Goal: Check status: Check status

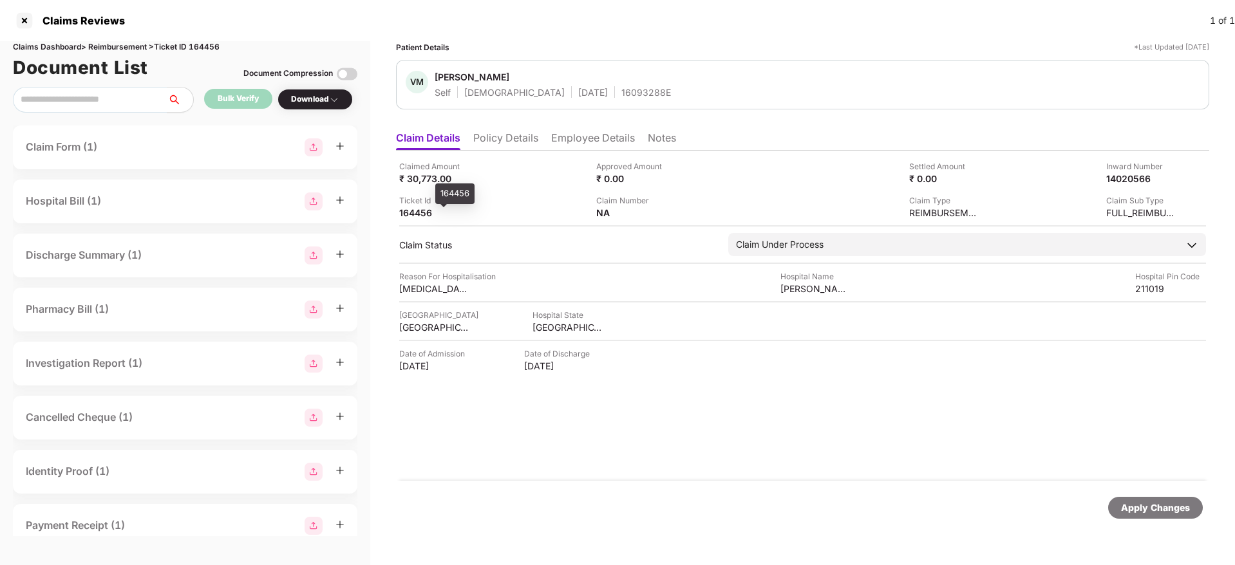
click at [413, 214] on div "164456" at bounding box center [434, 213] width 71 height 12
copy div "164456"
click at [556, 142] on li "Employee Details" at bounding box center [593, 140] width 84 height 19
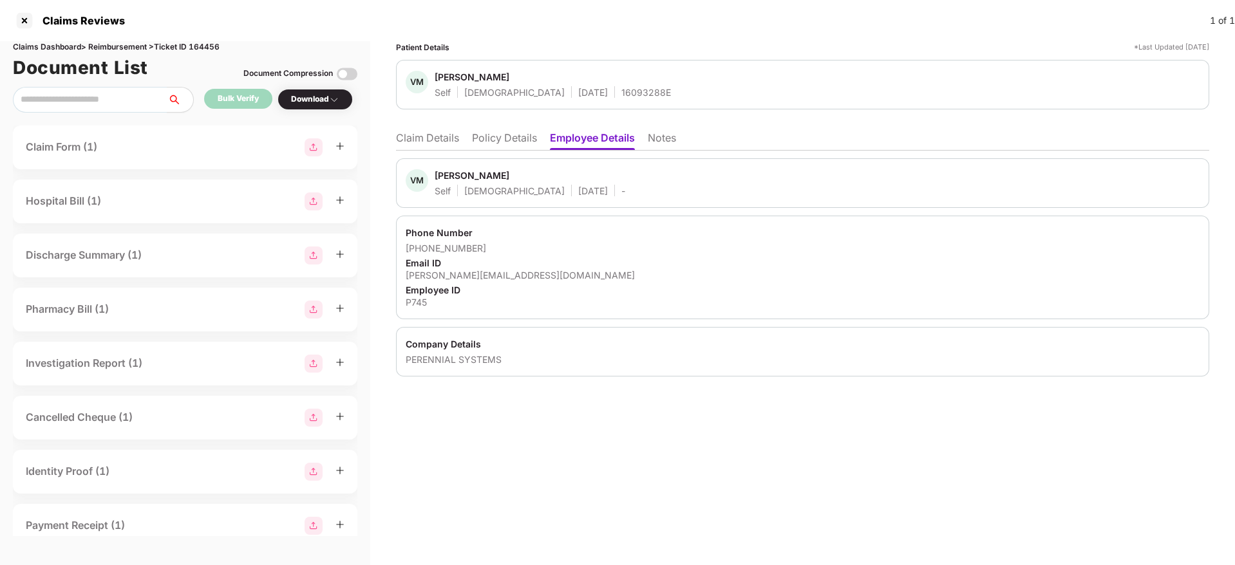
click at [504, 139] on li "Policy Details" at bounding box center [504, 140] width 65 height 19
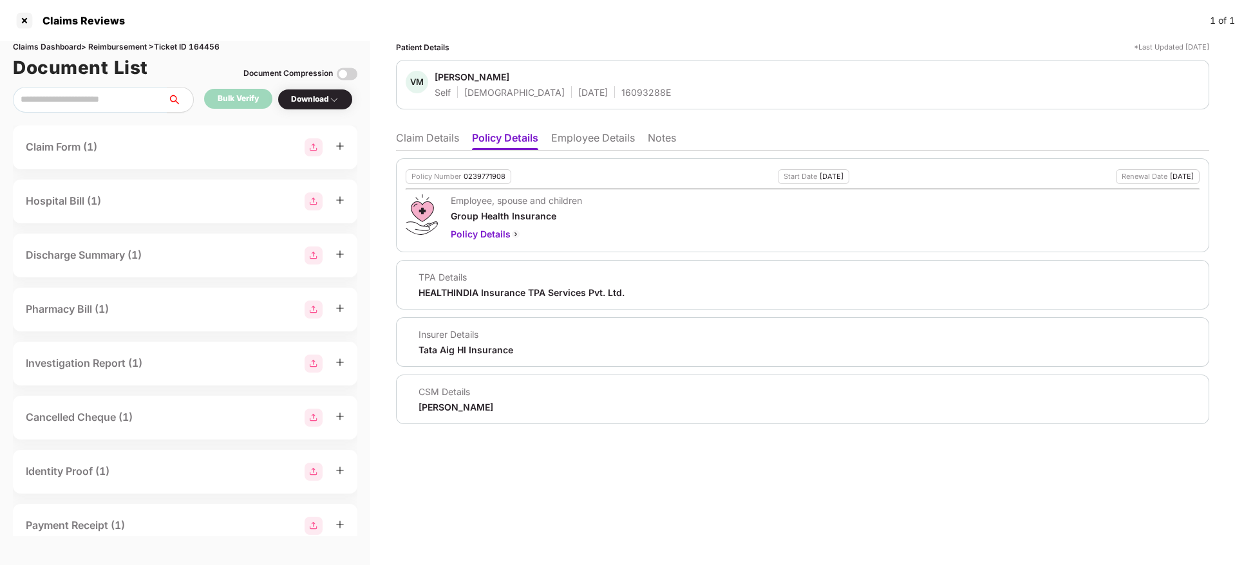
click at [425, 136] on li "Claim Details" at bounding box center [427, 140] width 63 height 19
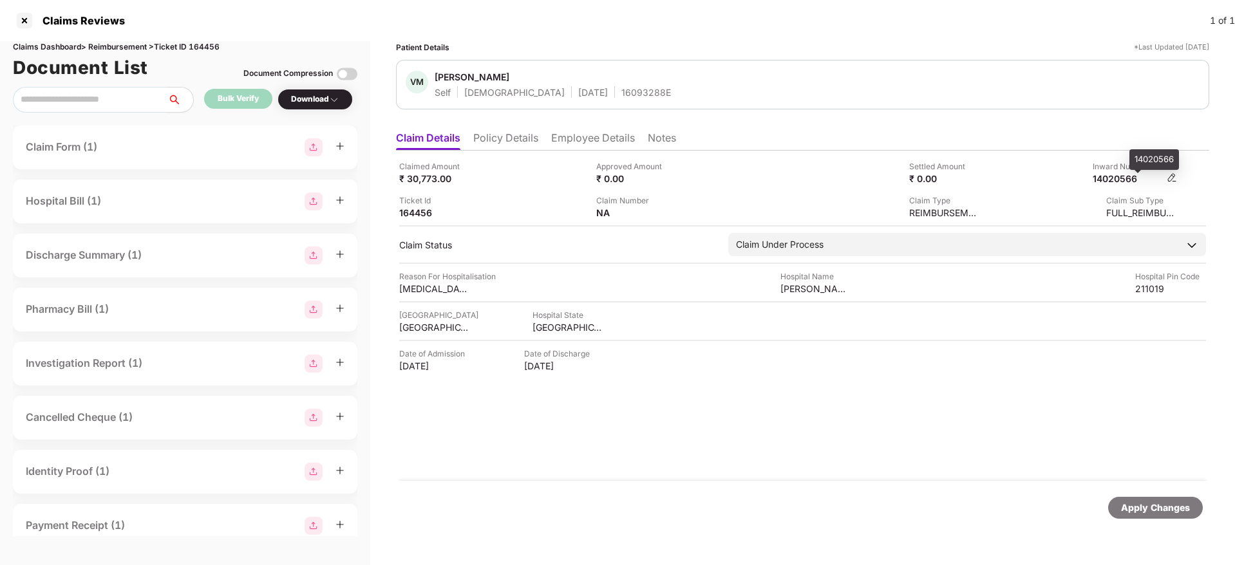
click at [1118, 180] on div "14020566" at bounding box center [1127, 179] width 71 height 12
copy div
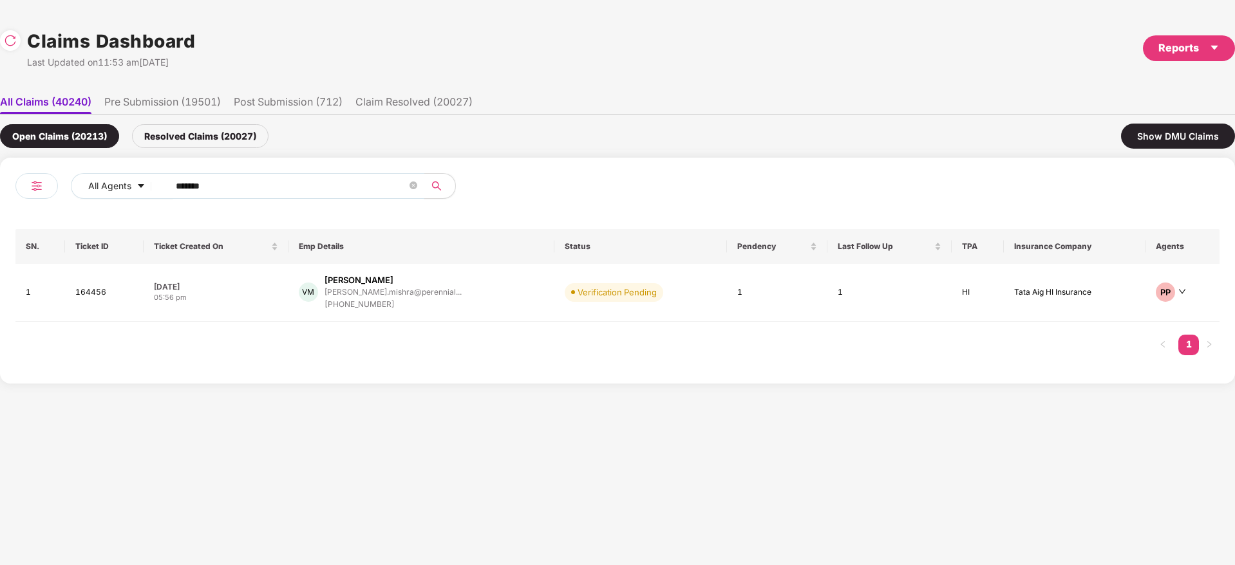
click at [50, 185] on div "All Agents ******" at bounding box center [316, 191] width 602 height 36
paste input "text"
type input "******"
click at [463, 292] on div "AS Arun Kumar S arun.s@msisurfaces.com +918884165669" at bounding box center [415, 290] width 236 height 33
drag, startPoint x: 252, startPoint y: 184, endPoint x: 282, endPoint y: 219, distance: 45.7
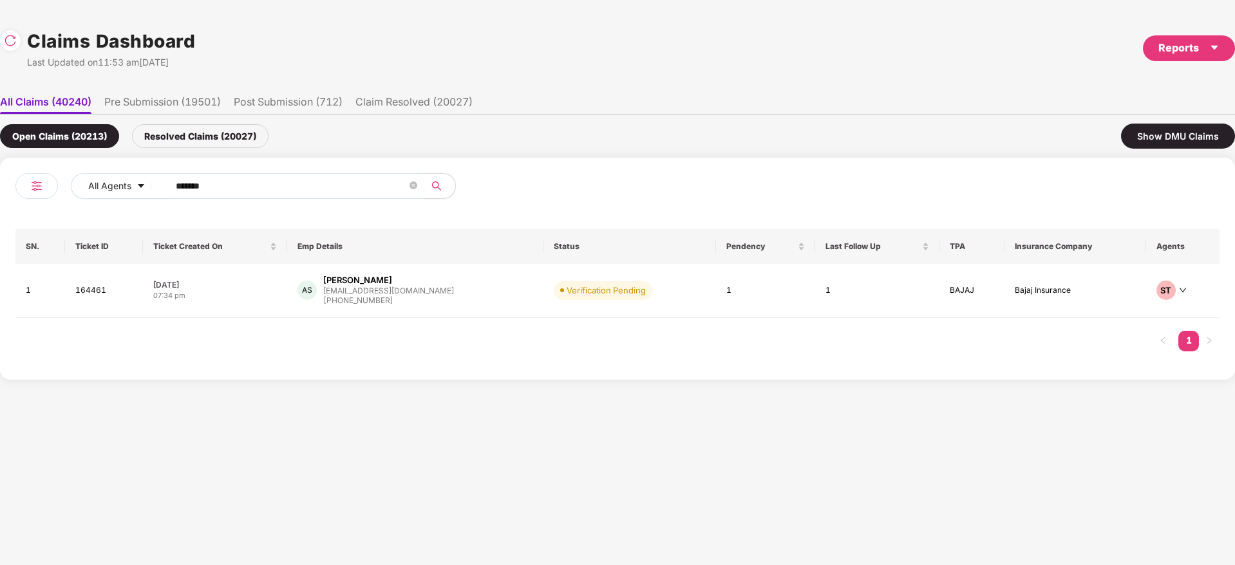
click at [0, 221] on div "All Agents ****** SN. Ticket ID Ticket Created On Emp Details Status Pendency L…" at bounding box center [617, 269] width 1235 height 222
paste input "text"
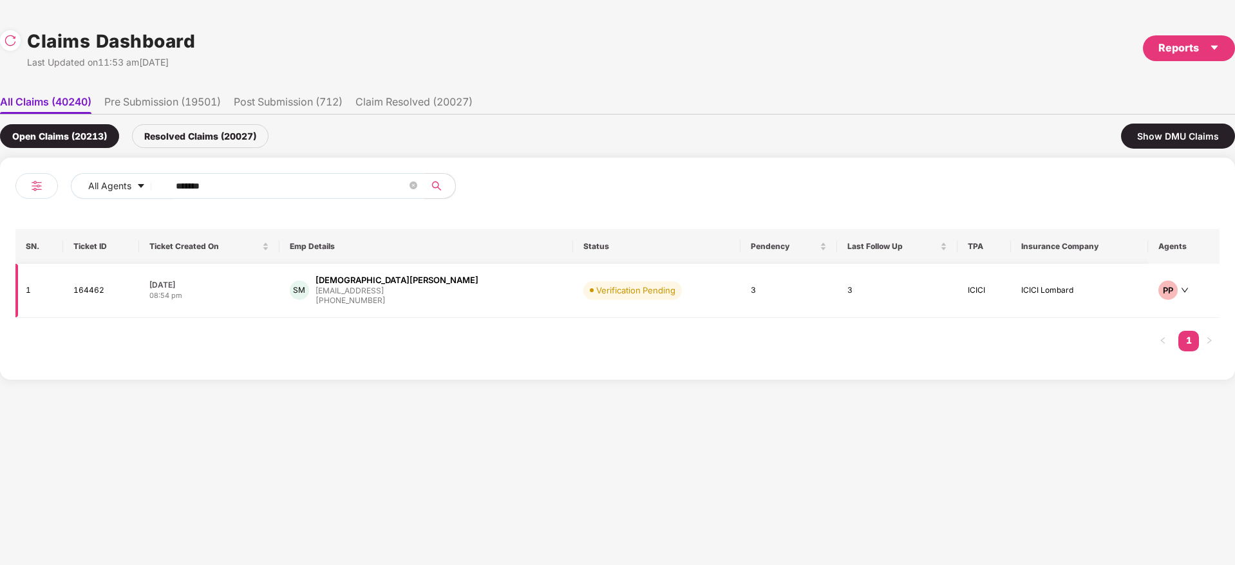
type input "******"
click at [469, 288] on div "SM Shivani Munot smunot@eightfold.ai +919004909080" at bounding box center [426, 290] width 273 height 33
drag, startPoint x: 230, startPoint y: 191, endPoint x: 246, endPoint y: 191, distance: 16.1
click at [135, 193] on div "All Agents ******" at bounding box center [432, 186] width 722 height 26
paste input "text"
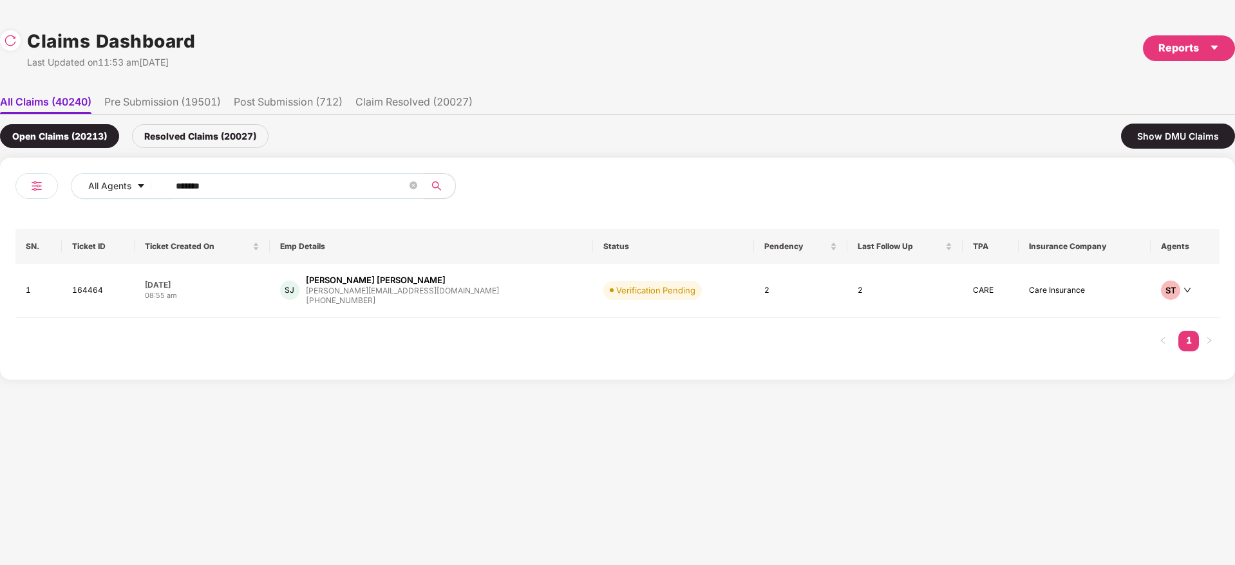
type input "******"
click at [437, 300] on div "SJ Shailesh Kumar Jha shailesh@nuvepro.com +917760354439" at bounding box center [431, 290] width 303 height 33
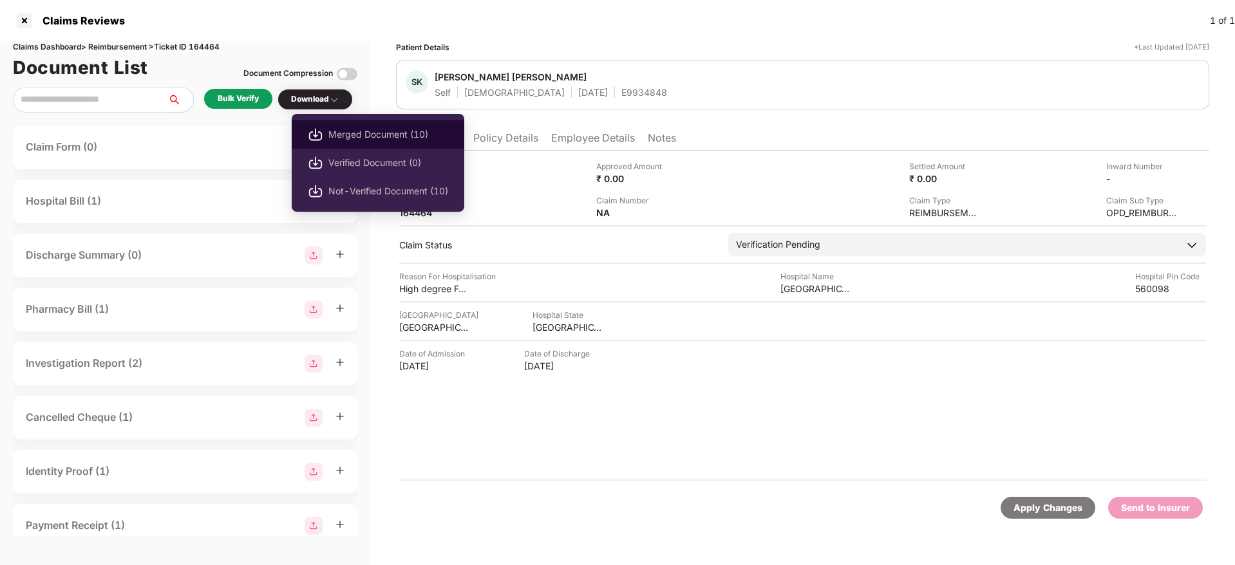
click at [379, 135] on span "Merged Document (10)" at bounding box center [388, 134] width 120 height 14
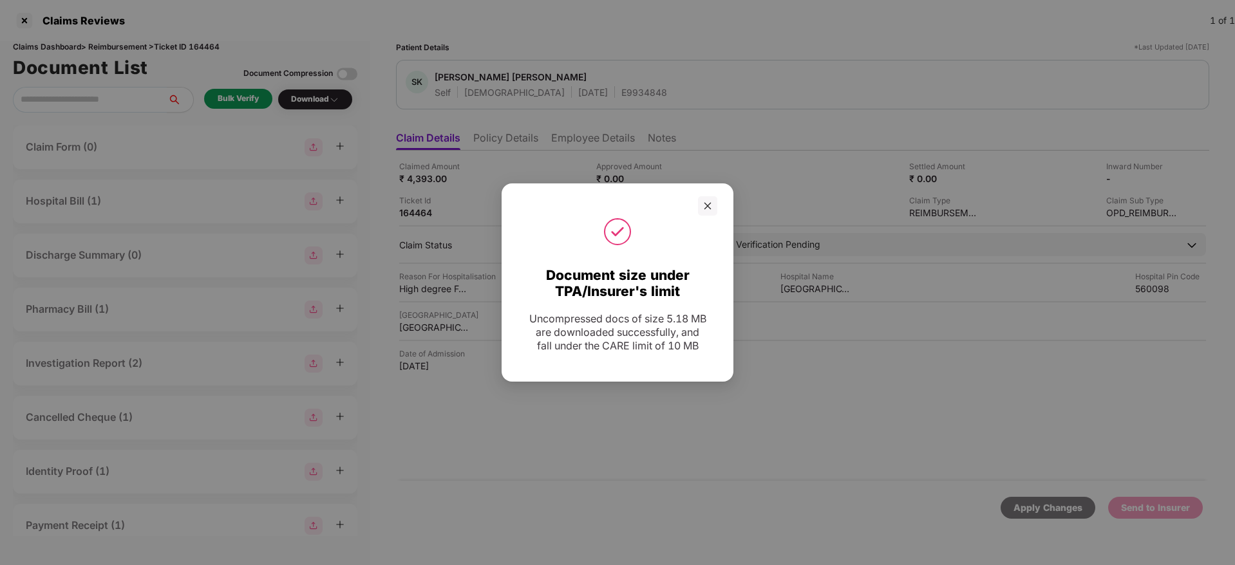
click at [514, 141] on div "Document size under TPA/Insurer's limit Uncompressed docs of size 5.18 MB are d…" at bounding box center [617, 282] width 1235 height 565
click at [707, 203] on icon "close" at bounding box center [707, 205] width 9 height 9
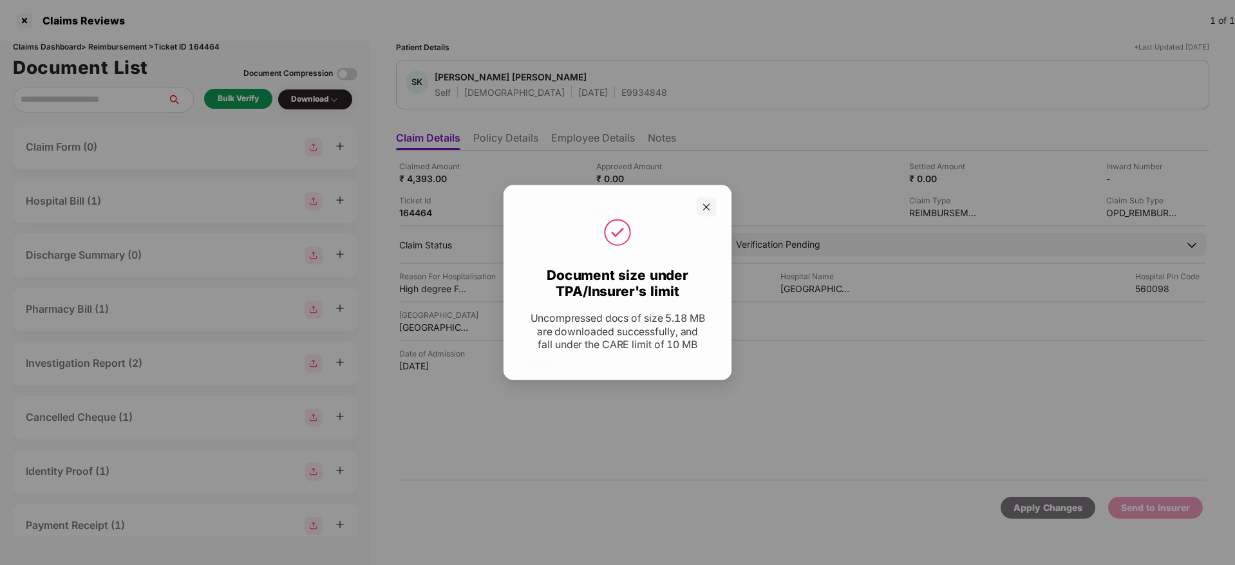
click at [507, 139] on li "Policy Details" at bounding box center [505, 140] width 65 height 19
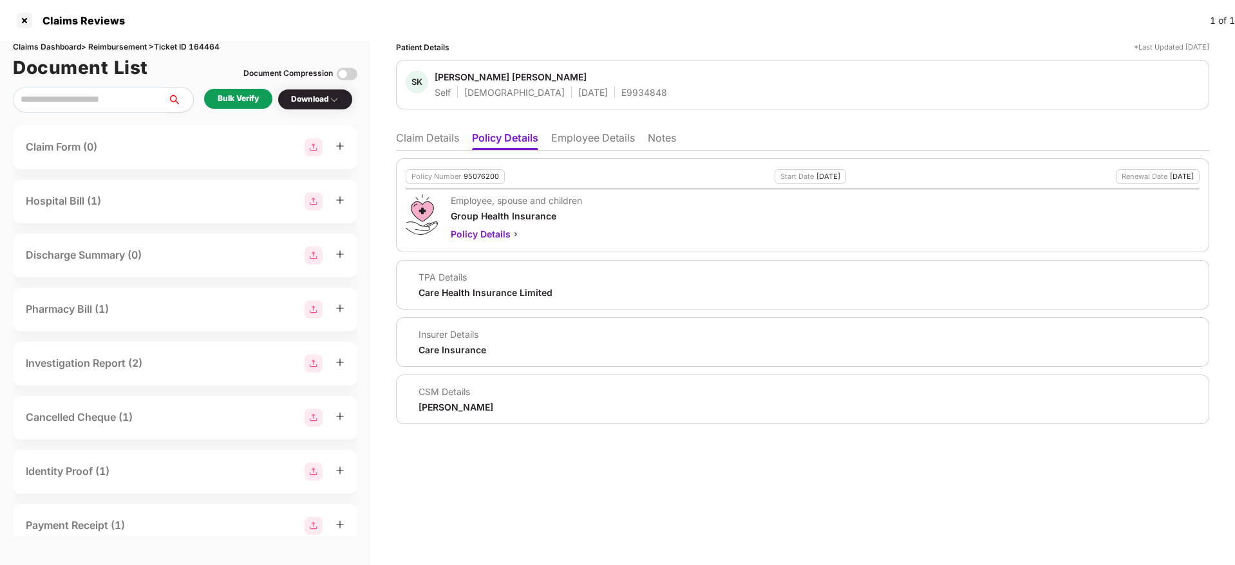
click at [475, 179] on div "95076200" at bounding box center [480, 177] width 35 height 8
copy div "95076200"
click at [621, 93] on div "E9934848" at bounding box center [644, 92] width 46 height 12
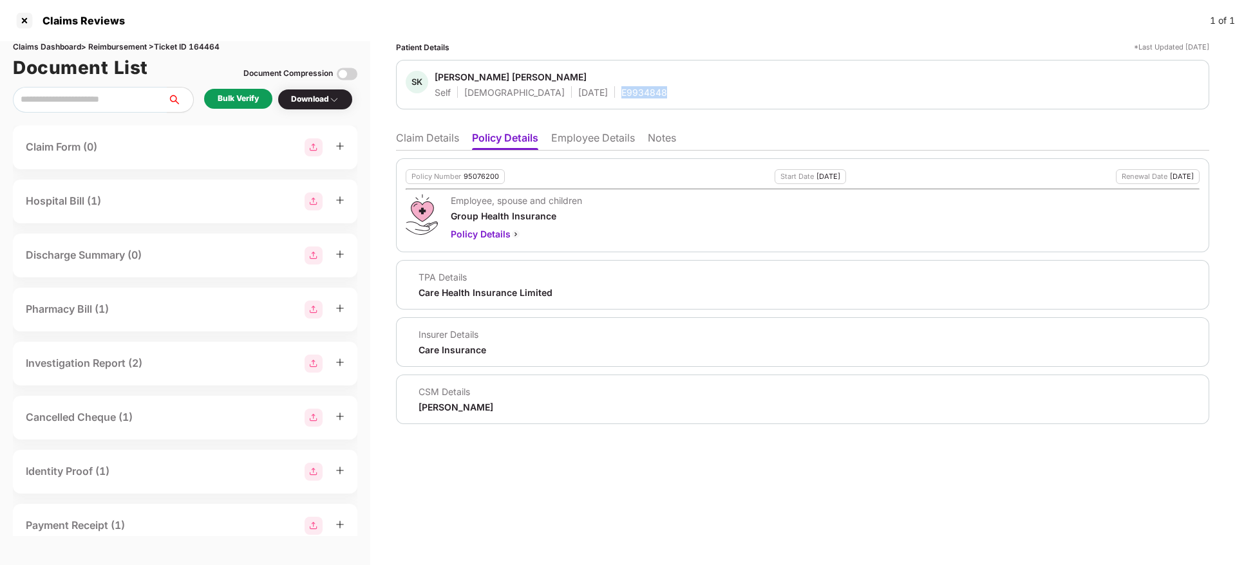
copy div "E9934848"
click at [436, 133] on li "Claim Details" at bounding box center [427, 140] width 63 height 19
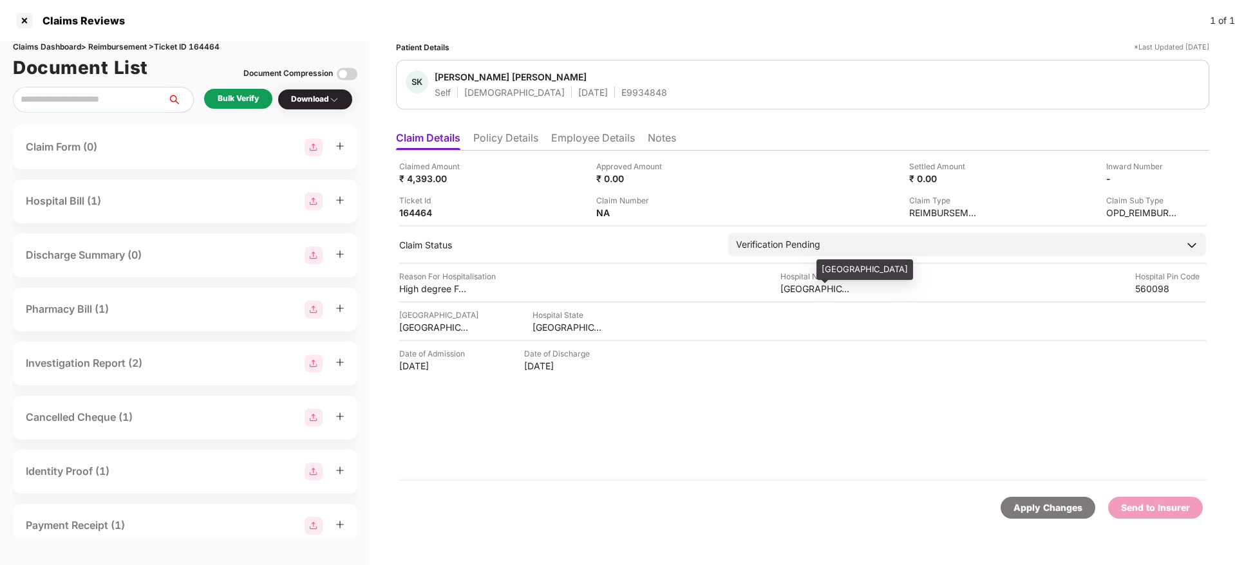
click at [809, 291] on div "Pathway Hospital" at bounding box center [815, 289] width 71 height 12
copy div "Pathway Hospital"
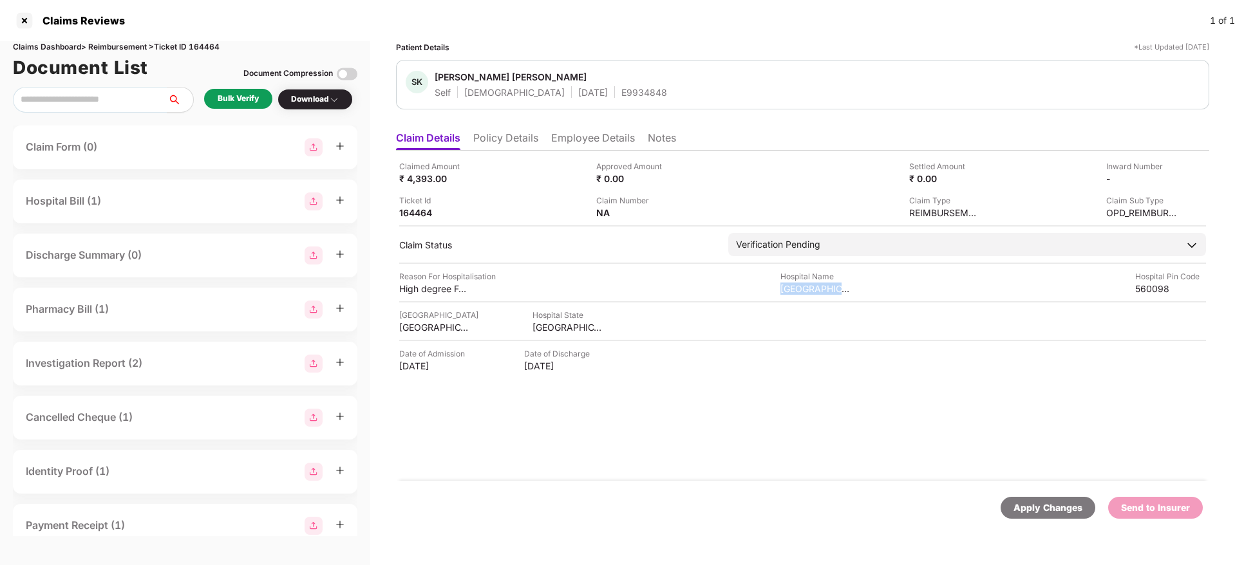
copy div "Pathway Hospital"
click at [420, 289] on div "High degree Fever" at bounding box center [434, 289] width 71 height 12
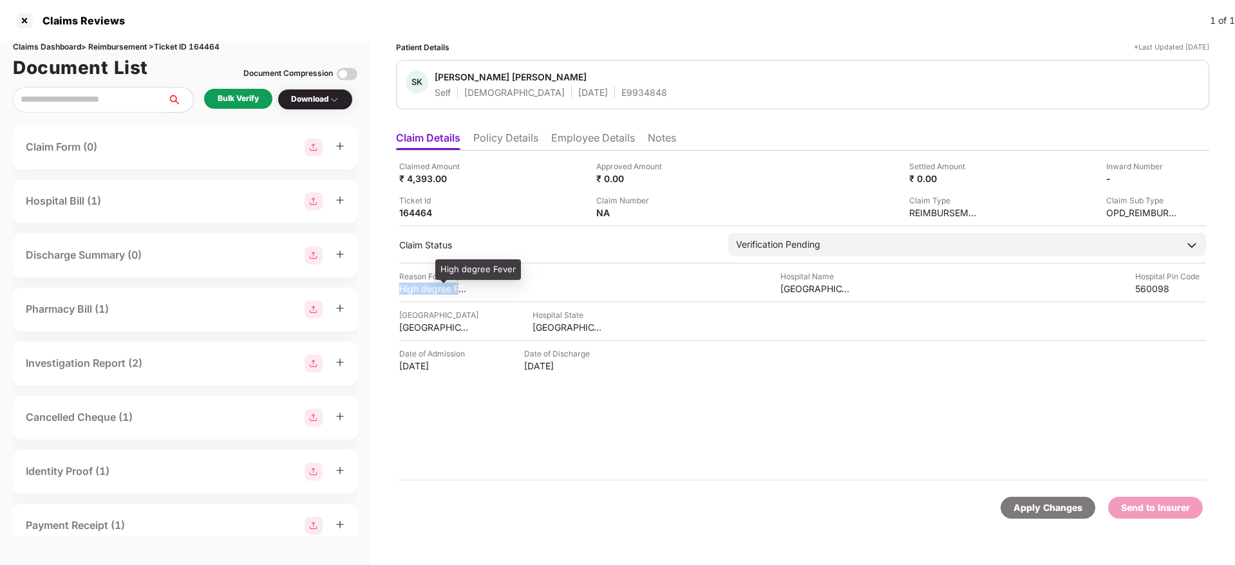
copy div "High degree Fever"
click at [604, 130] on ul "Claim Details Policy Details Employee Details Notes" at bounding box center [802, 138] width 813 height 26
click at [607, 139] on li "Employee Details" at bounding box center [593, 140] width 84 height 19
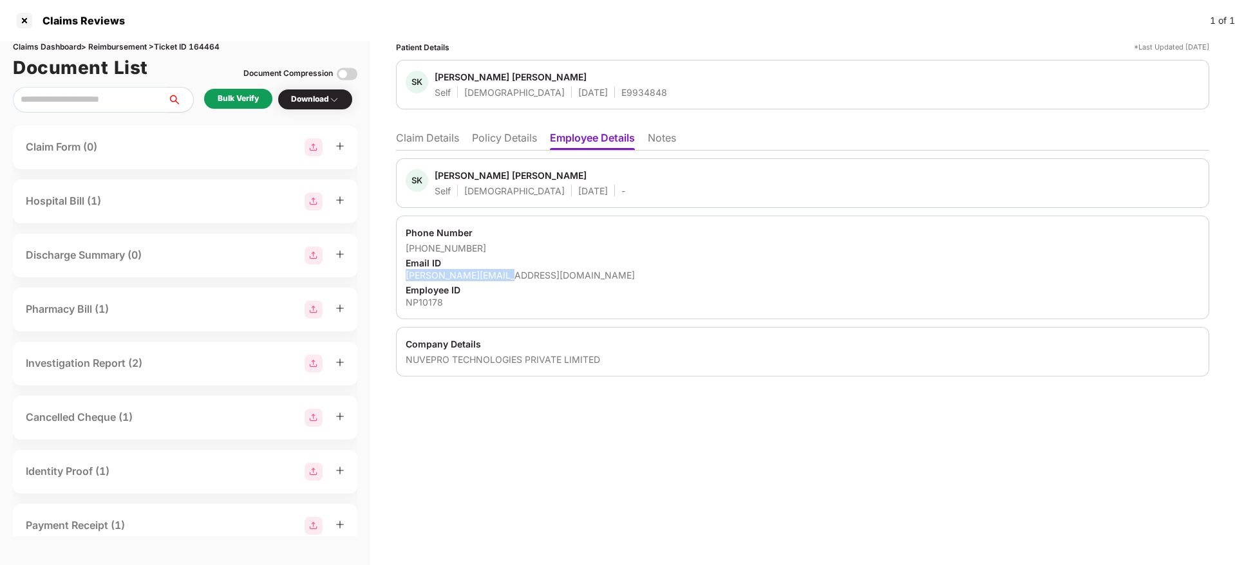
drag, startPoint x: 517, startPoint y: 274, endPoint x: 393, endPoint y: 273, distance: 123.6
click at [394, 273] on div "Patient Details *Last Updated 09 Aug 2025 SK Shailesh Kumar Jha Self Male 18 Oc…" at bounding box center [802, 303] width 865 height 524
copy div "shailesh@nuvepro.com"
drag, startPoint x: 482, startPoint y: 247, endPoint x: 420, endPoint y: 248, distance: 61.8
click at [420, 248] on div "+917760354439" at bounding box center [803, 248] width 794 height 12
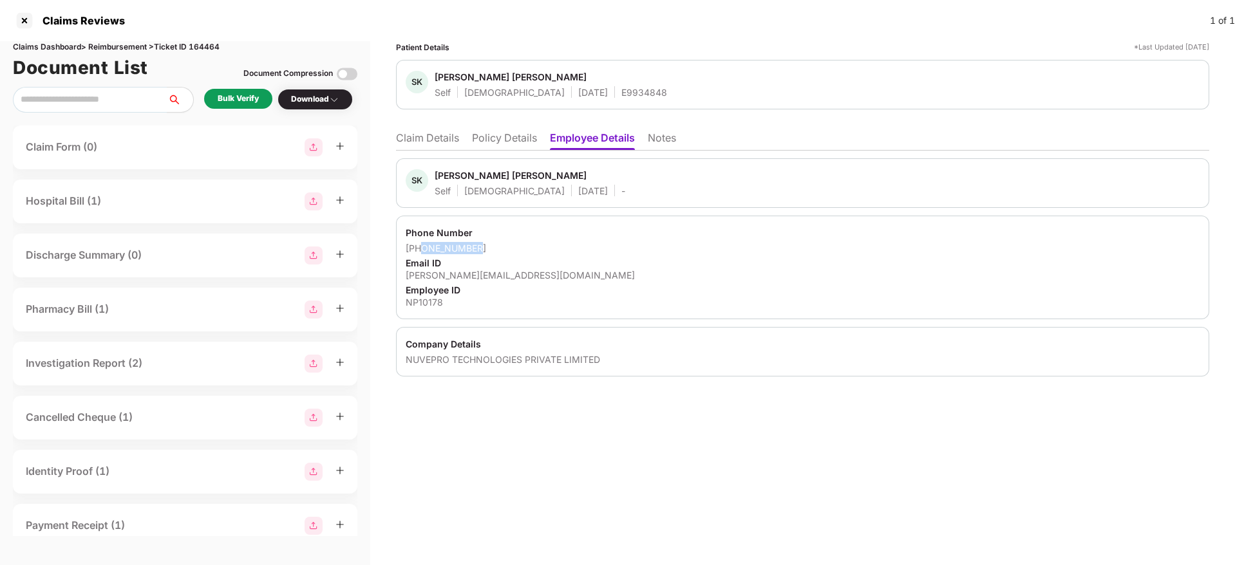
copy div "7760354439"
click at [431, 144] on li "Claim Details" at bounding box center [427, 140] width 63 height 19
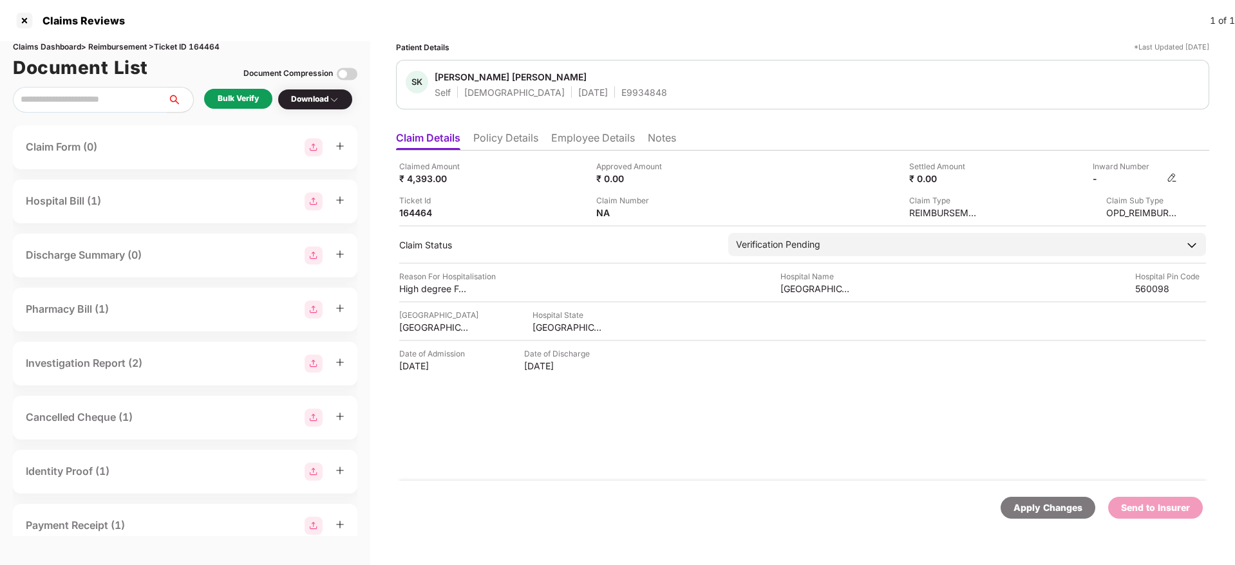
click at [1172, 173] on img at bounding box center [1171, 178] width 10 height 10
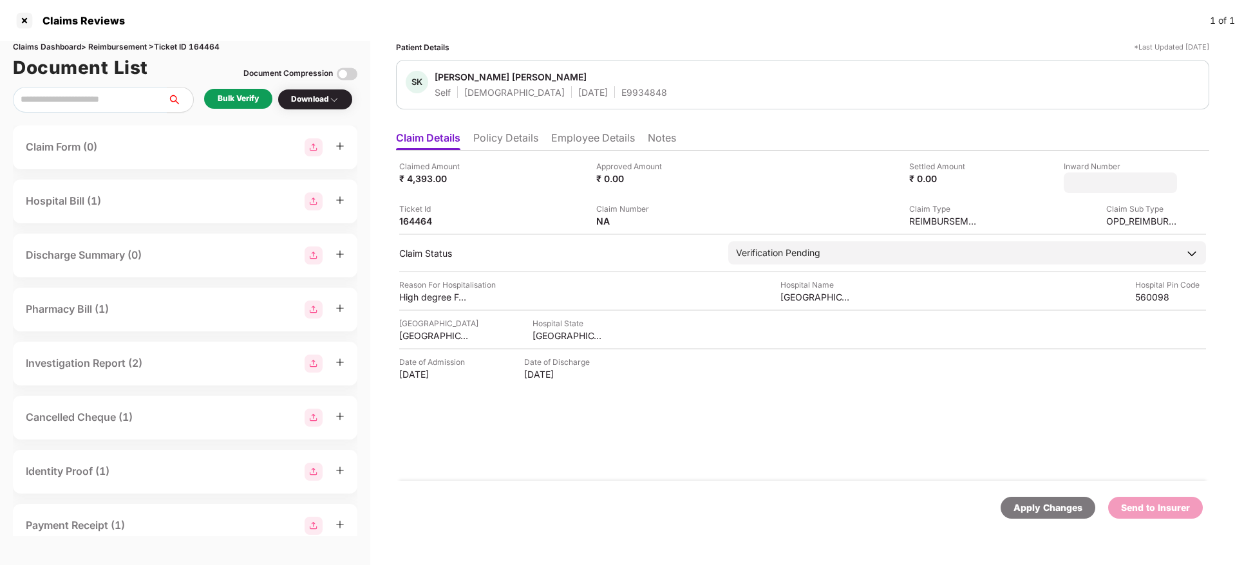
type input "**********"
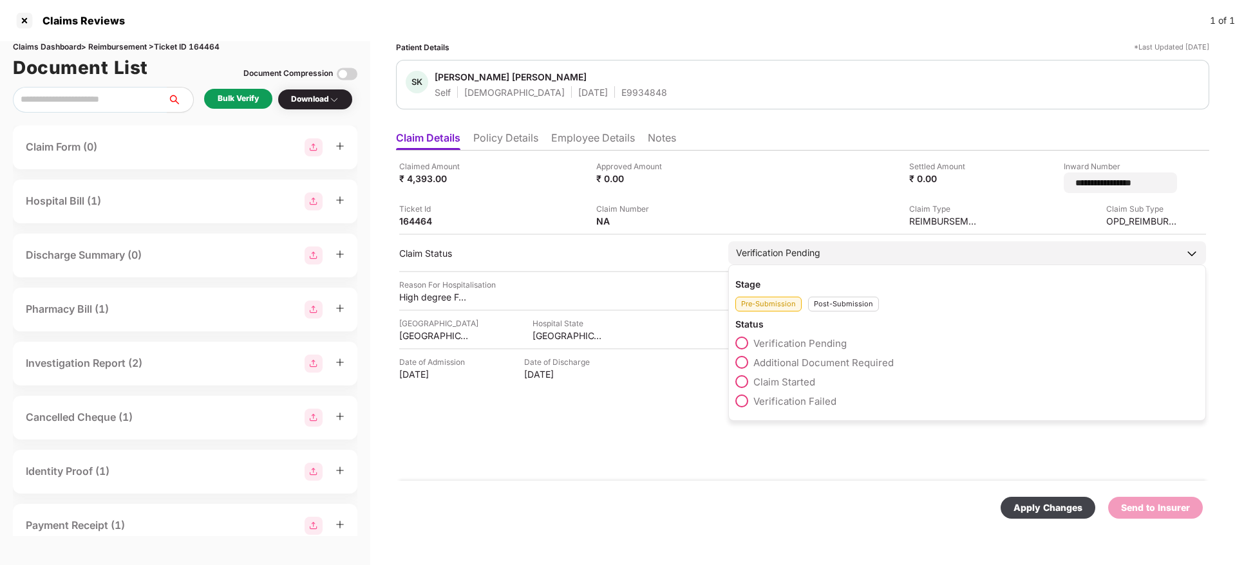
click at [825, 301] on div "Post-Submission" at bounding box center [843, 304] width 71 height 15
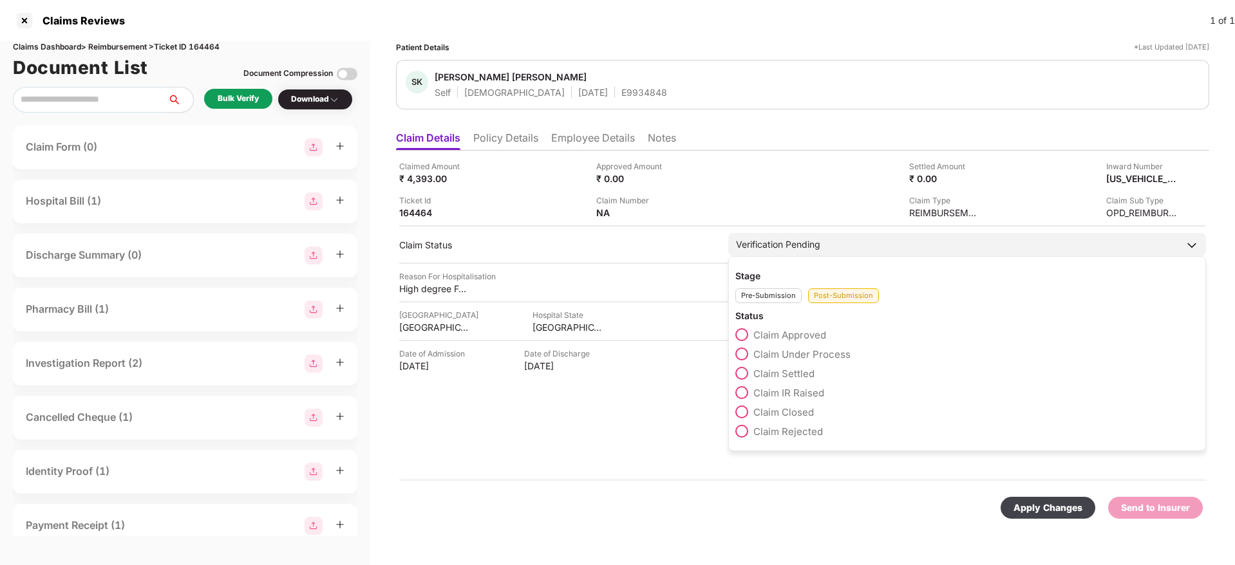
click at [814, 348] on span "Claim Under Process" at bounding box center [801, 354] width 97 height 12
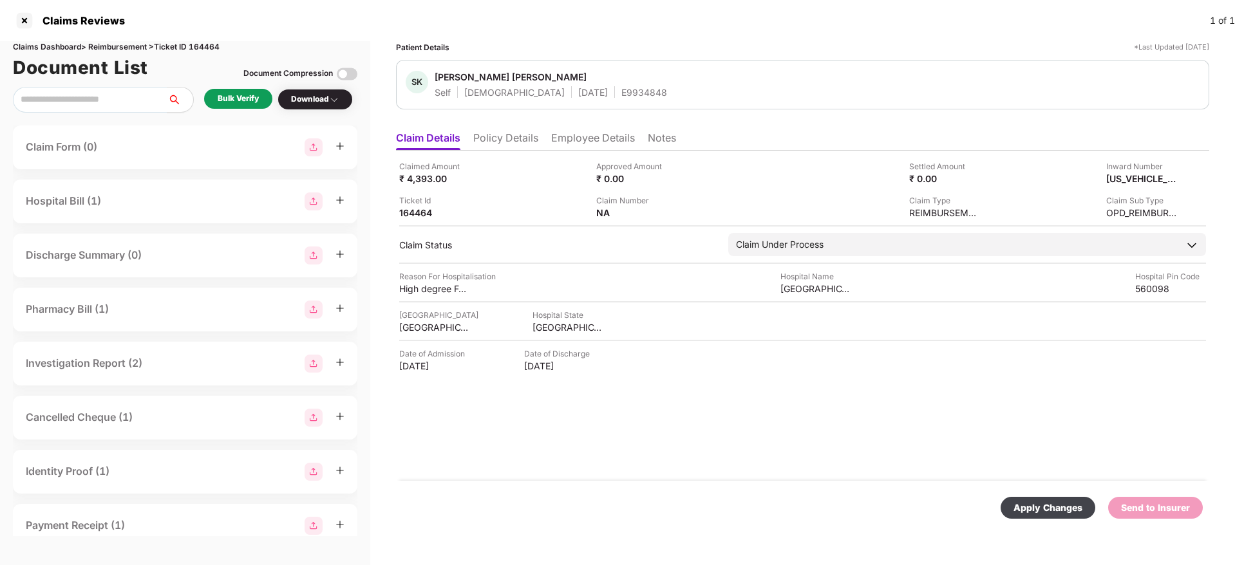
click at [1024, 503] on div "Apply Changes" at bounding box center [1047, 508] width 69 height 14
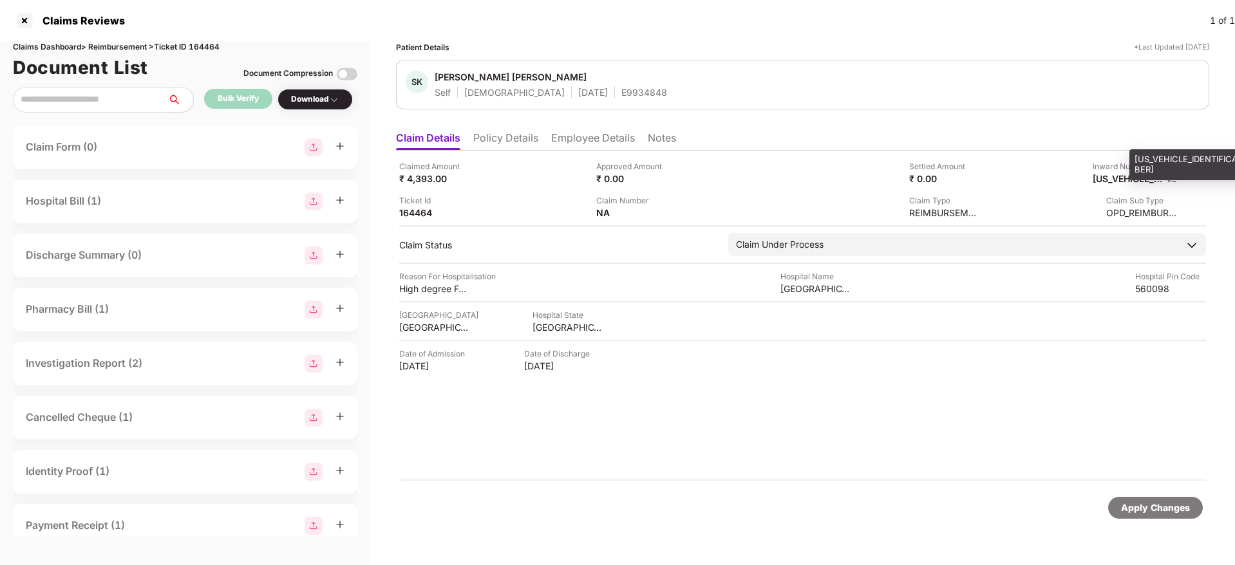
click at [1118, 183] on div "CPR11082025010187" at bounding box center [1127, 179] width 71 height 12
copy div "CPR11082025010187"
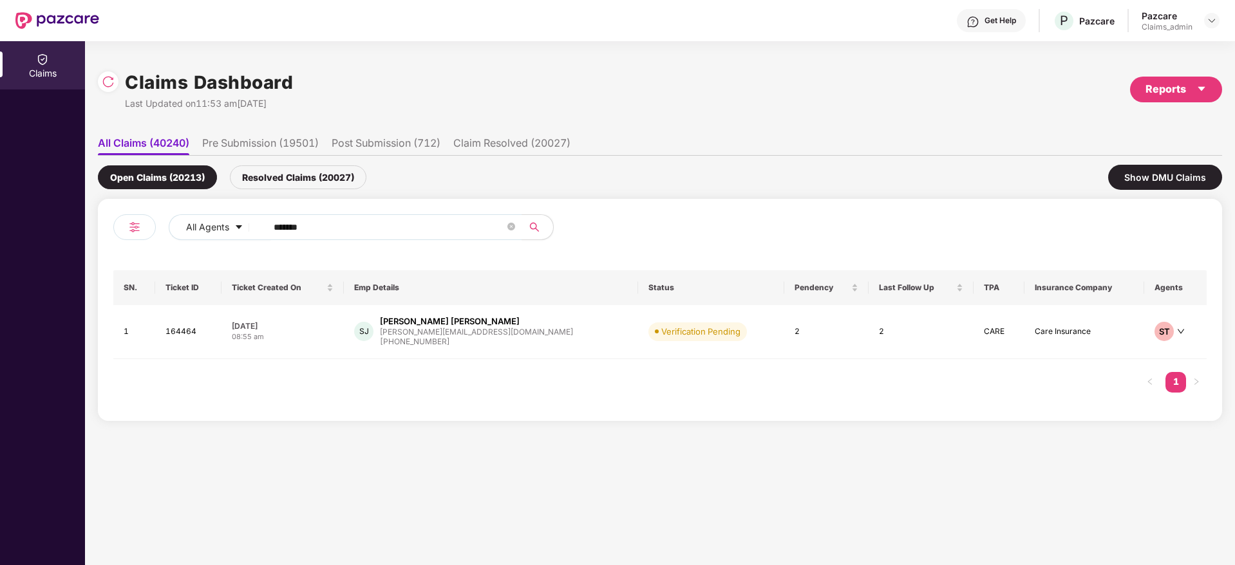
drag, startPoint x: 145, startPoint y: 223, endPoint x: 53, endPoint y: 244, distance: 94.5
click at [31, 237] on div "Claims Claims Dashboard Last Updated on 11:53 am[DATE] Reports All Claims (4024…" at bounding box center [617, 303] width 1235 height 524
paste input "text"
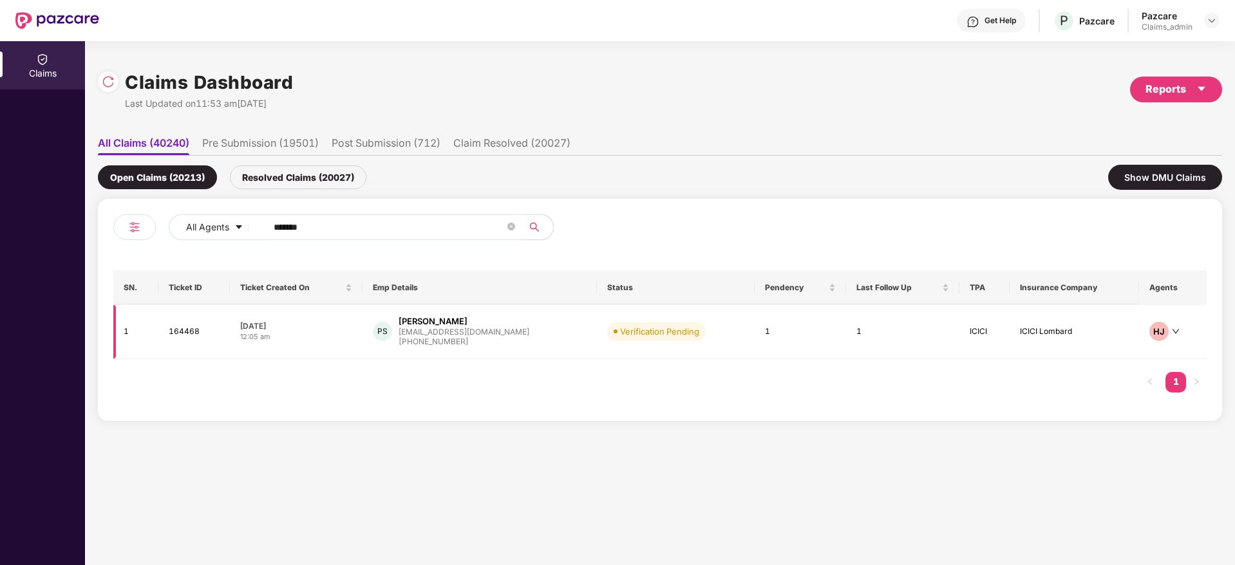
type input "******"
click at [525, 336] on div "PS [PERSON_NAME] S [PERSON_NAME][EMAIL_ADDRESS][DOMAIN_NAME] [PHONE_NUMBER]" at bounding box center [480, 331] width 214 height 33
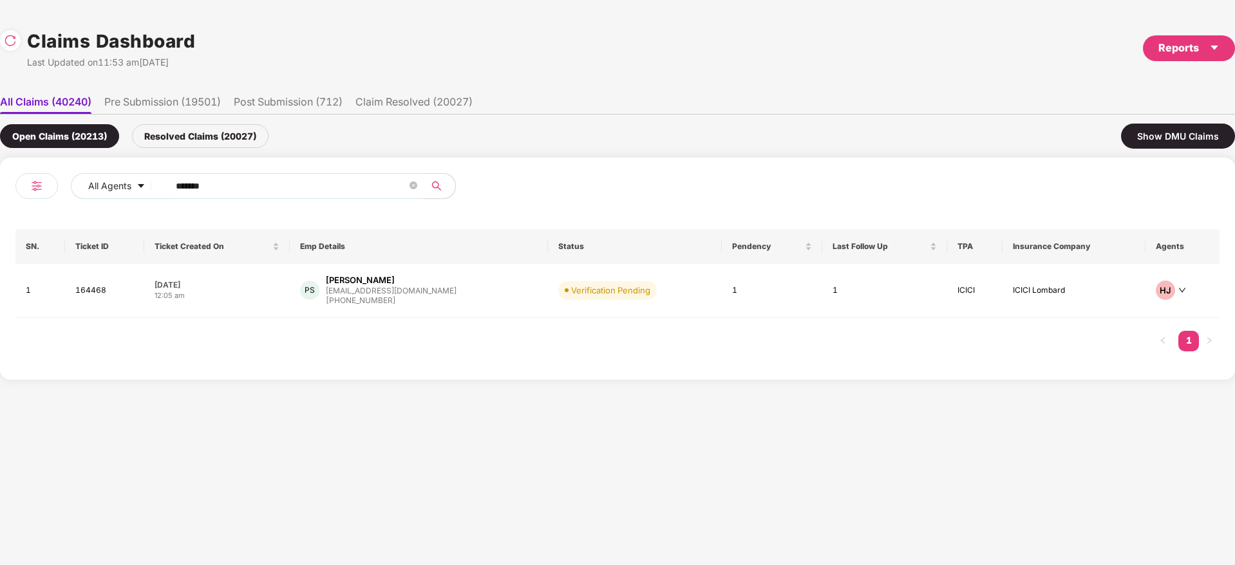
drag, startPoint x: 267, startPoint y: 183, endPoint x: 0, endPoint y: 216, distance: 268.6
click at [0, 214] on div "All Agents ****** SN. Ticket ID Ticket Created On Emp Details Status Pendency L…" at bounding box center [617, 269] width 1235 height 222
paste input "text"
type input "******"
click at [456, 301] on div "BC [PERSON_NAME].c@sunpure.i... [PHONE_NUMBER]" at bounding box center [414, 292] width 220 height 37
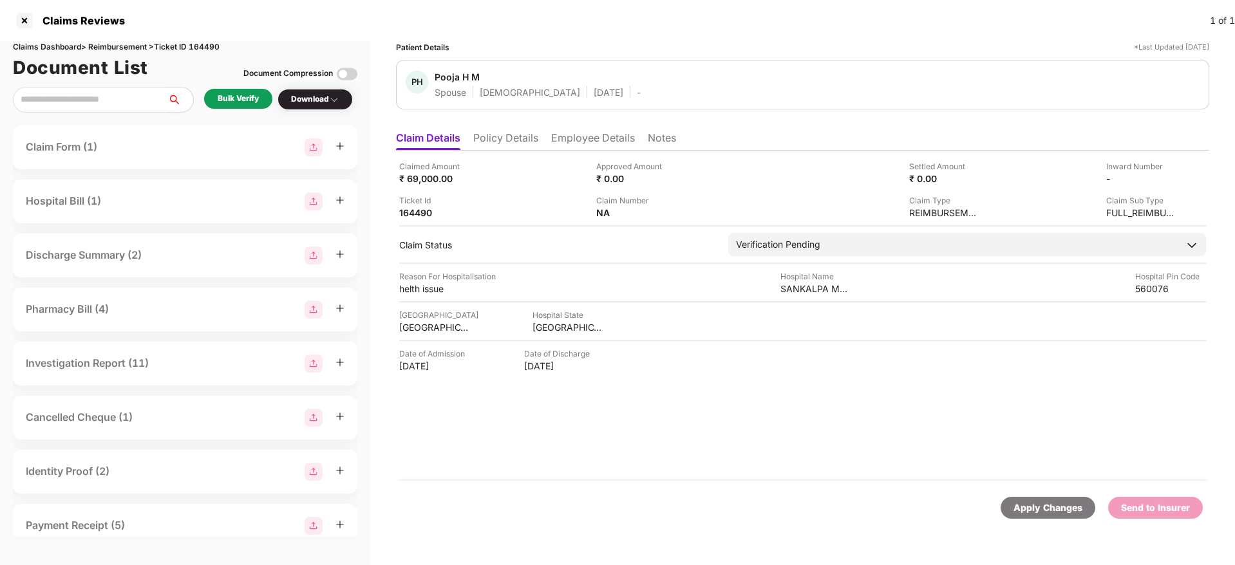
click at [238, 97] on div "Bulk Verify" at bounding box center [238, 99] width 41 height 12
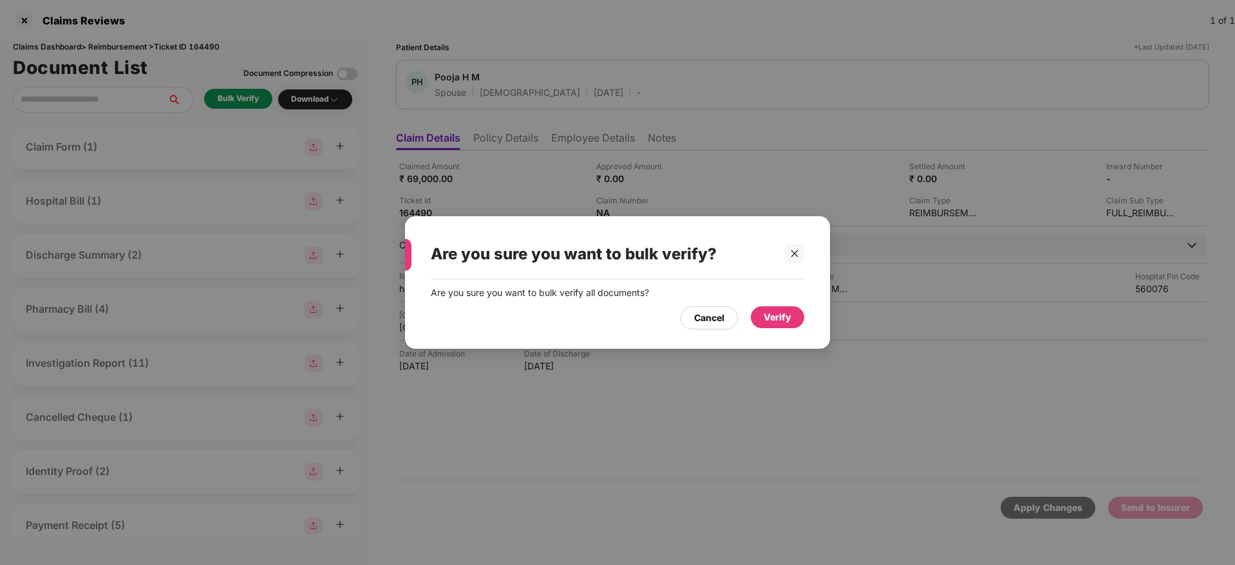
click at [767, 315] on div "Verify" at bounding box center [777, 317] width 28 height 14
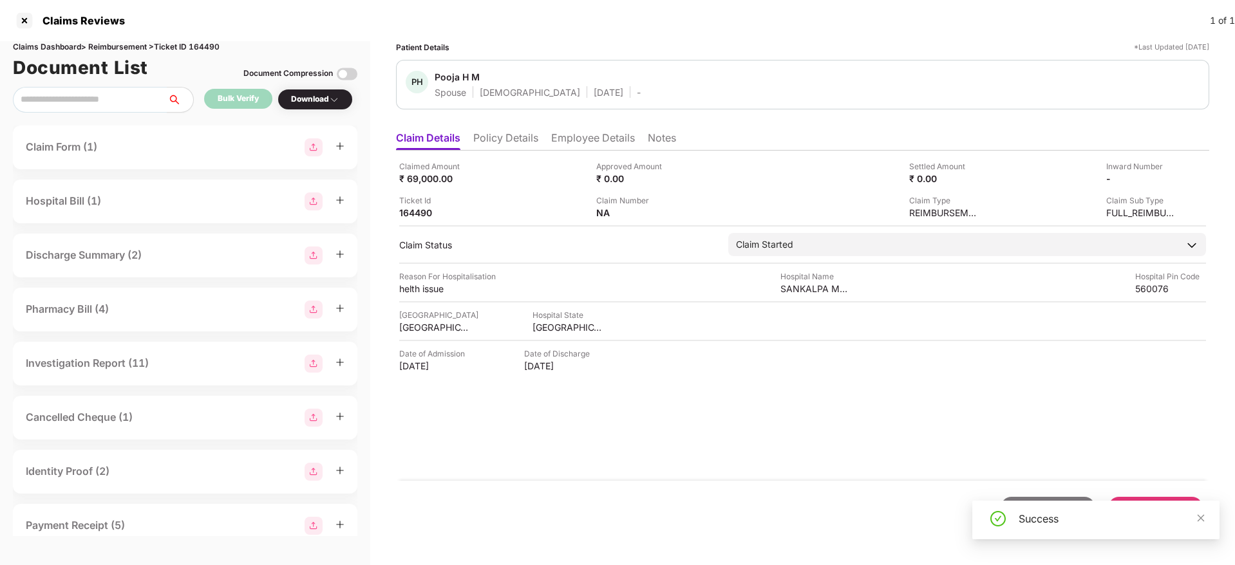
click at [519, 142] on li "Policy Details" at bounding box center [505, 140] width 65 height 19
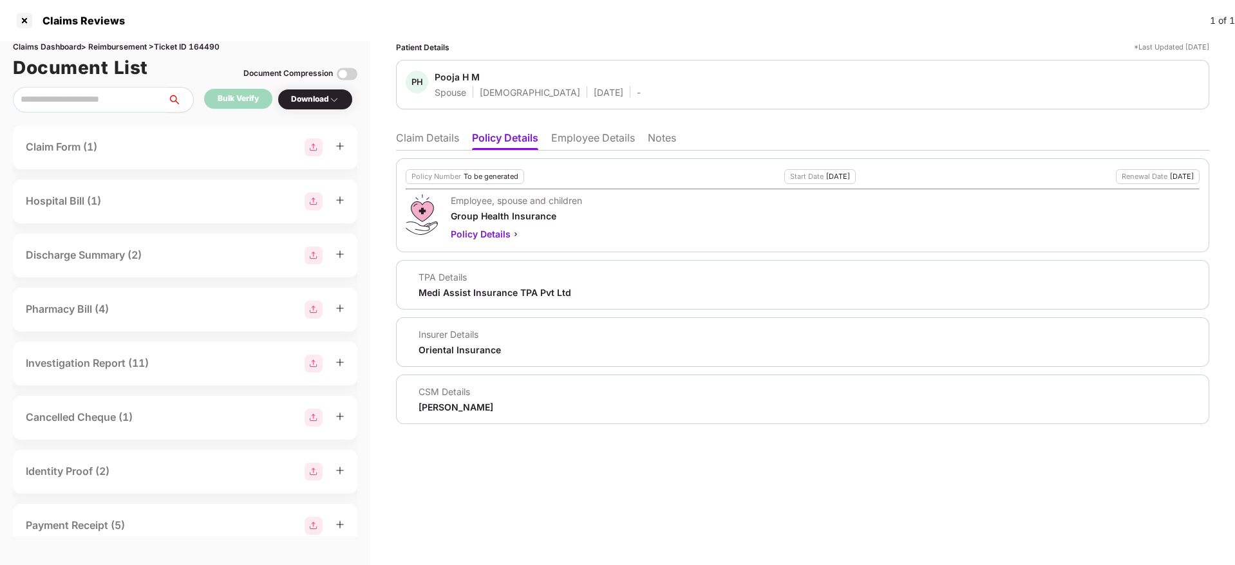
click at [594, 146] on li "Employee Details" at bounding box center [593, 140] width 84 height 19
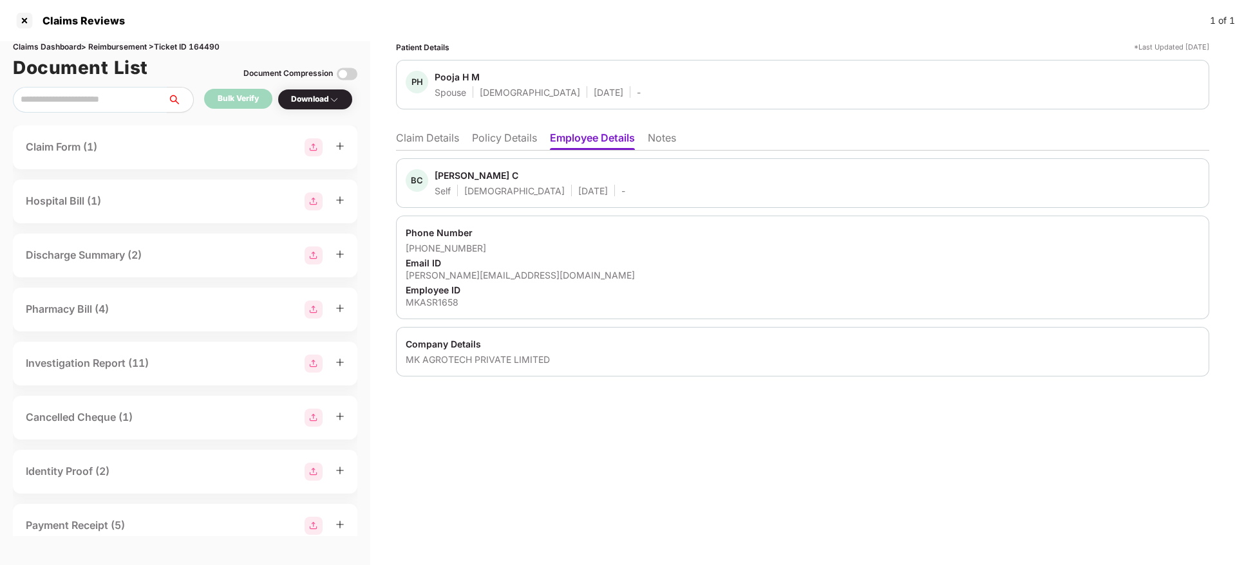
click at [505, 137] on li "Policy Details" at bounding box center [504, 140] width 65 height 19
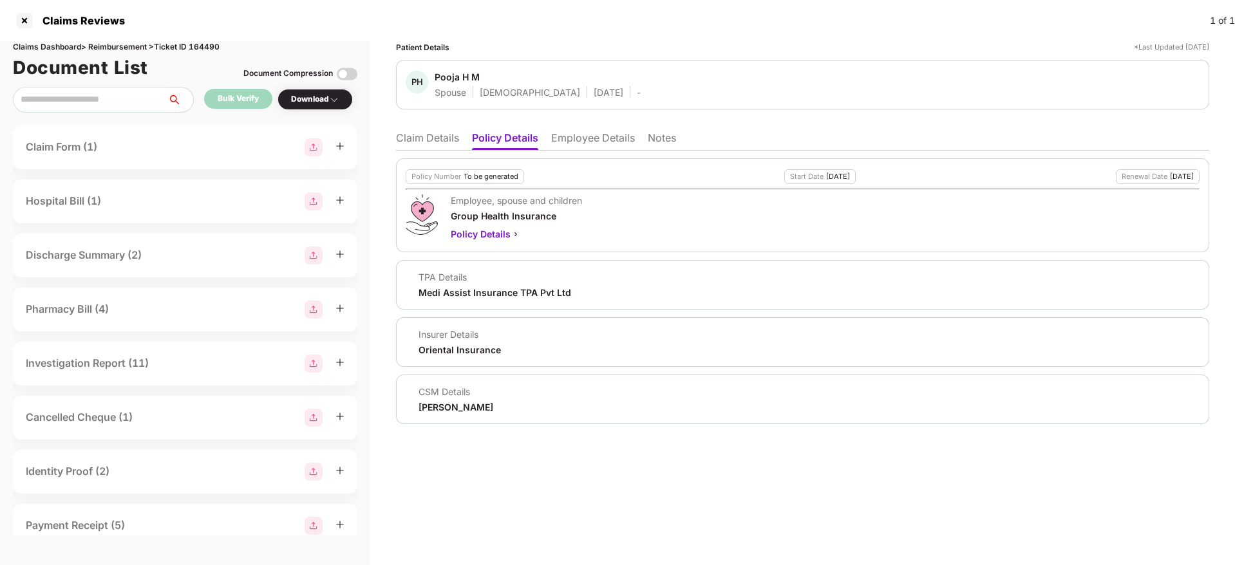
click at [465, 404] on div "[PERSON_NAME]" at bounding box center [455, 407] width 75 height 12
copy div "[PERSON_NAME]"
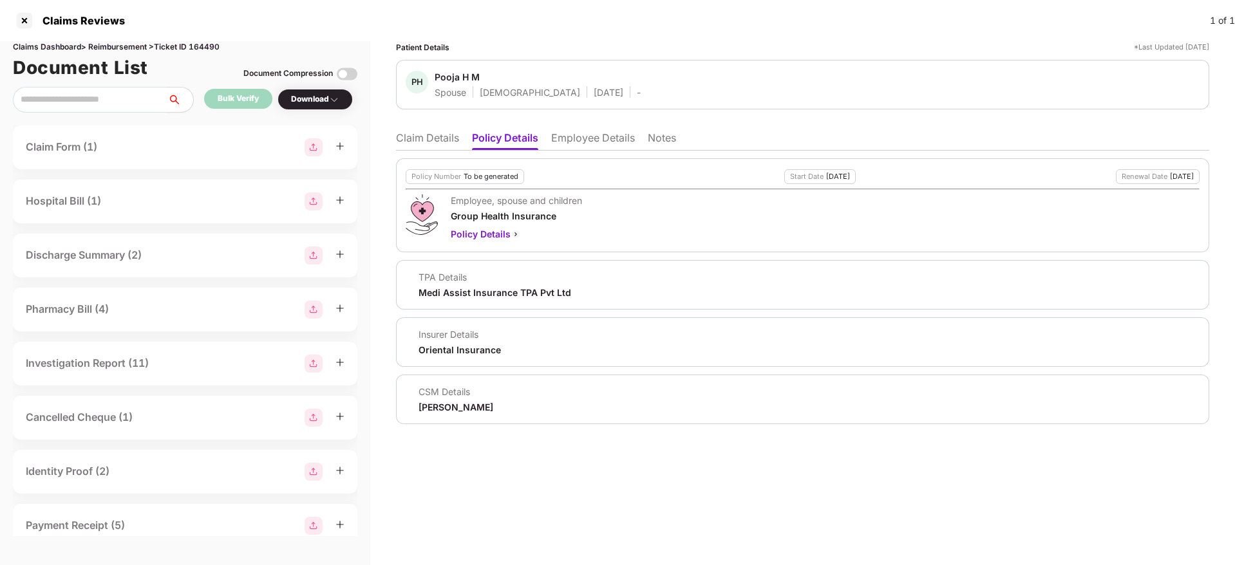
click at [447, 135] on li "Claim Details" at bounding box center [427, 140] width 63 height 19
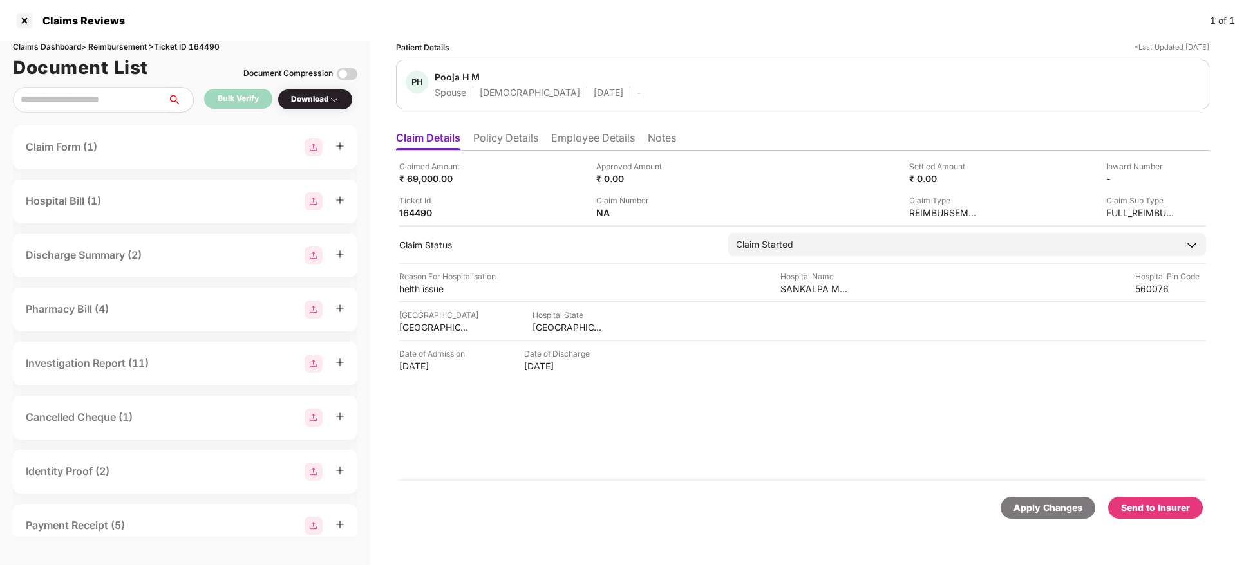
click at [609, 134] on li "Employee Details" at bounding box center [593, 140] width 84 height 19
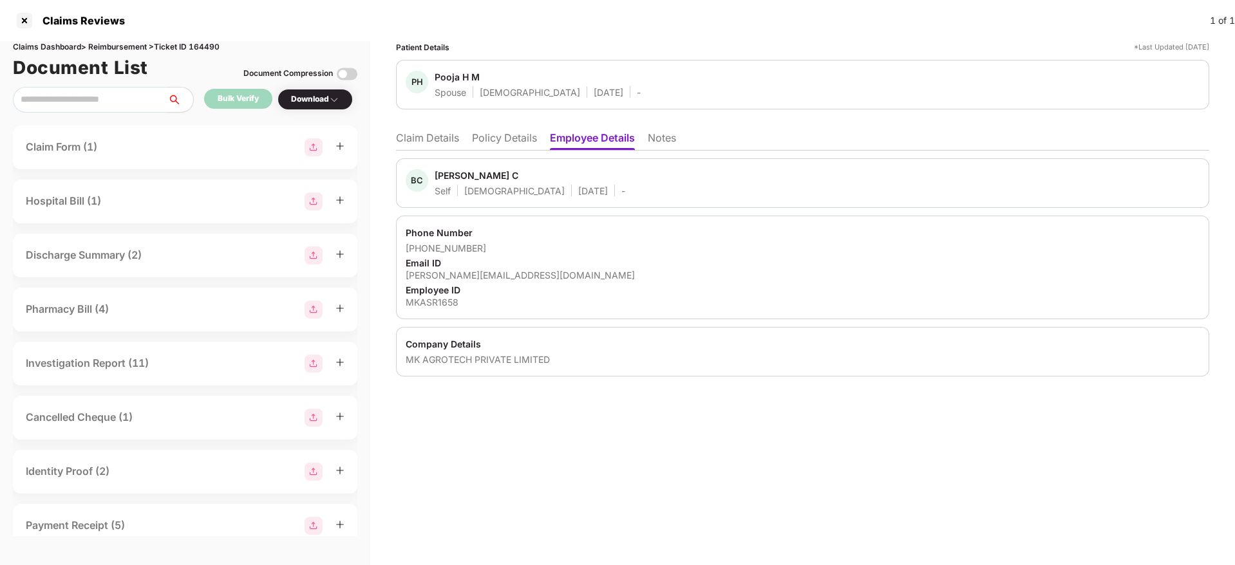
drag, startPoint x: 1136, startPoint y: 204, endPoint x: 954, endPoint y: 15, distance: 262.2
click at [1136, 204] on div "[PERSON_NAME] C Self [DEMOGRAPHIC_DATA] [DATE] -" at bounding box center [802, 183] width 813 height 50
click at [399, 129] on ul "Claim Details Policy Details Employee Details Notes" at bounding box center [802, 138] width 813 height 26
click at [406, 133] on li "Claim Details" at bounding box center [427, 140] width 63 height 19
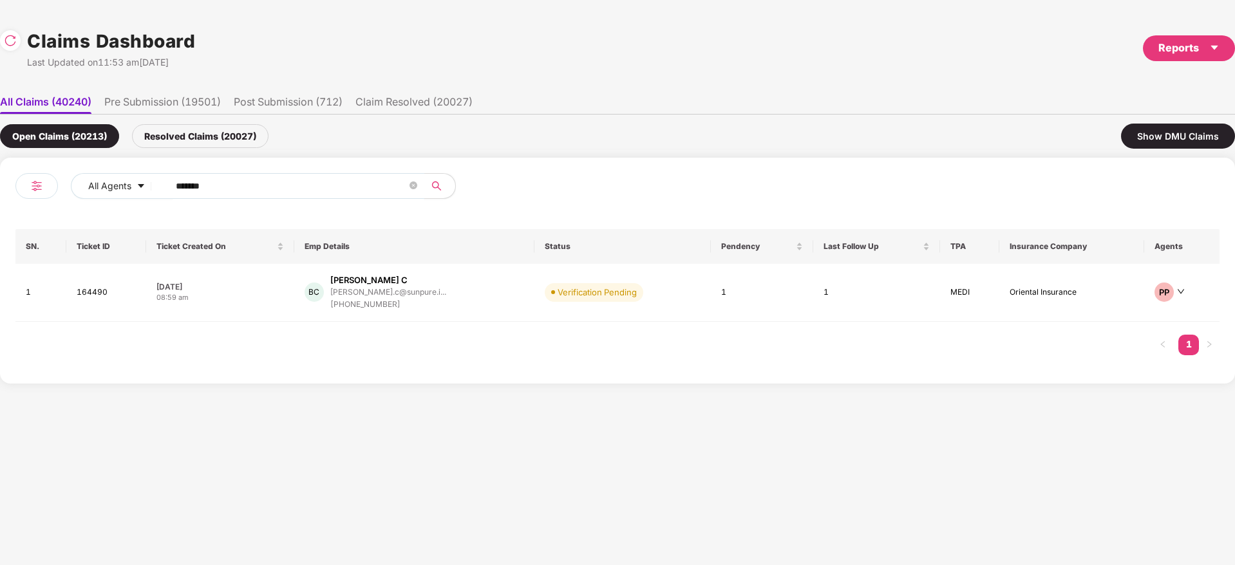
drag, startPoint x: 239, startPoint y: 188, endPoint x: 66, endPoint y: 187, distance: 173.2
click at [64, 187] on div "All Agents ******" at bounding box center [316, 191] width 602 height 36
paste input "text"
type input "******"
click at [498, 292] on div "AM [PERSON_NAME] [PERSON_NAME].[PERSON_NAME]@netcarrots... [PHONE_NUMBER]" at bounding box center [417, 292] width 235 height 37
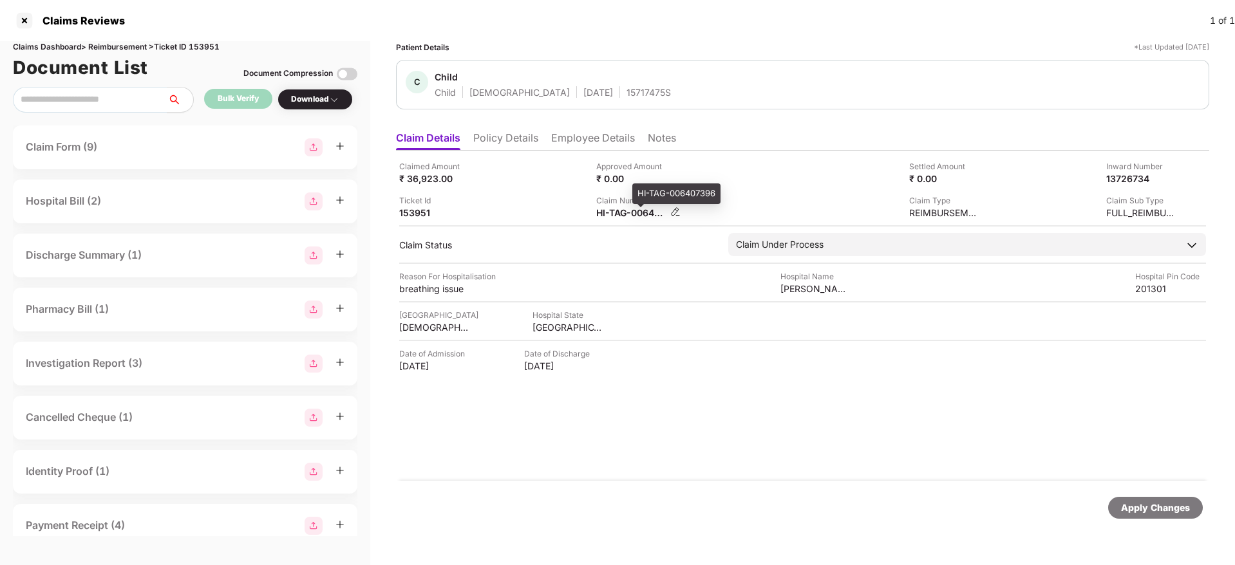
click at [622, 211] on div "HI-TAG-006407396" at bounding box center [631, 213] width 71 height 12
copy div
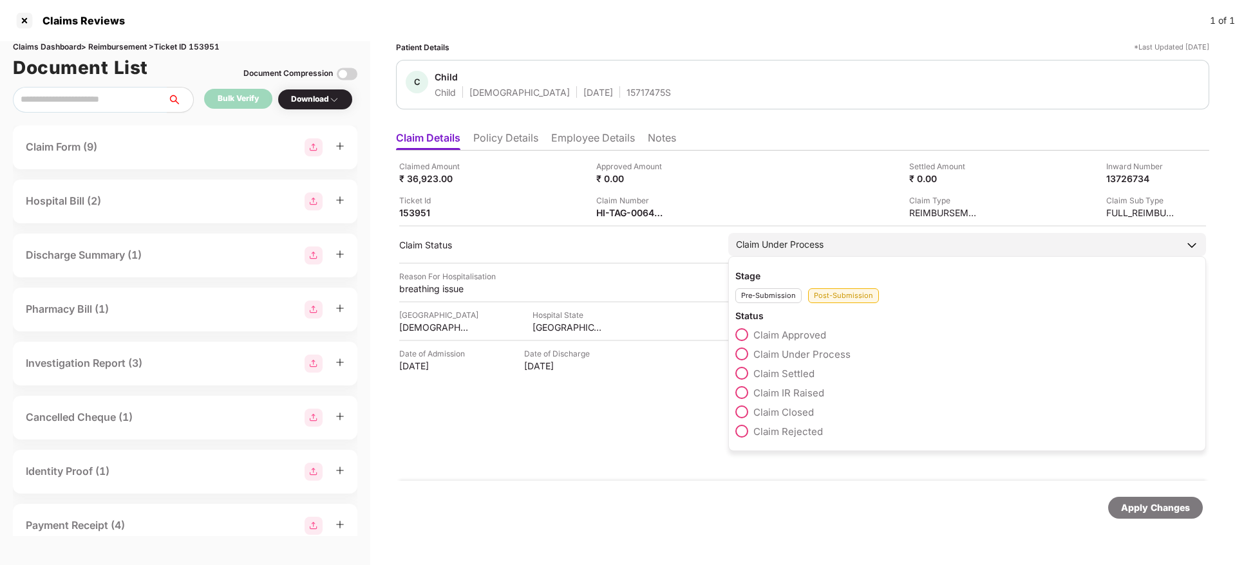
click at [789, 333] on span "Claim Approved" at bounding box center [789, 335] width 73 height 12
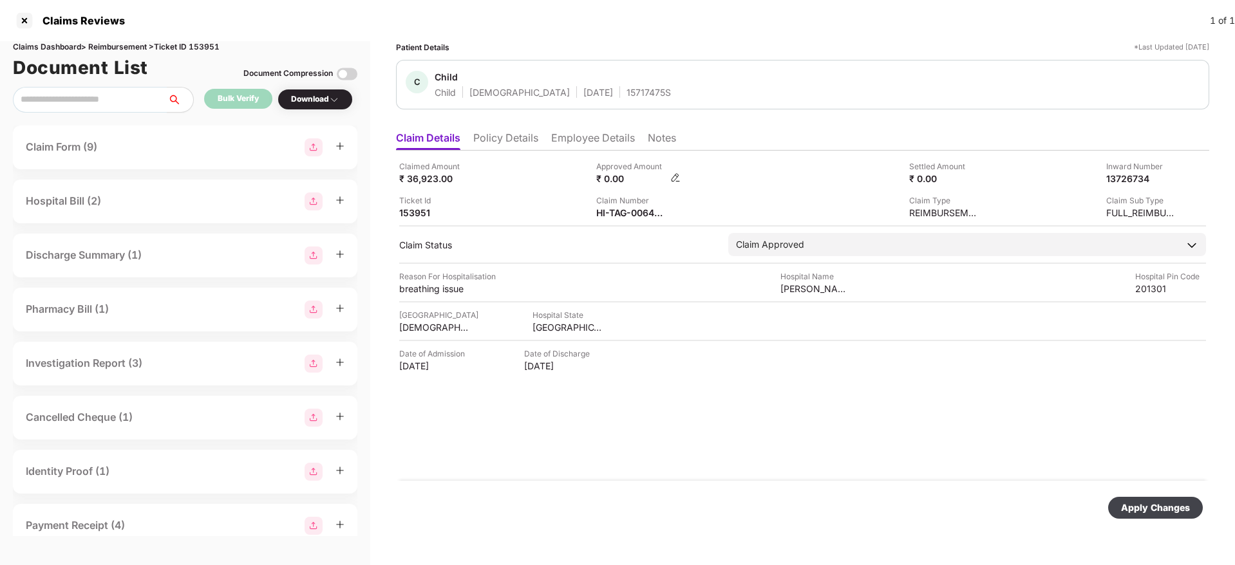
click at [674, 178] on img at bounding box center [675, 178] width 10 height 10
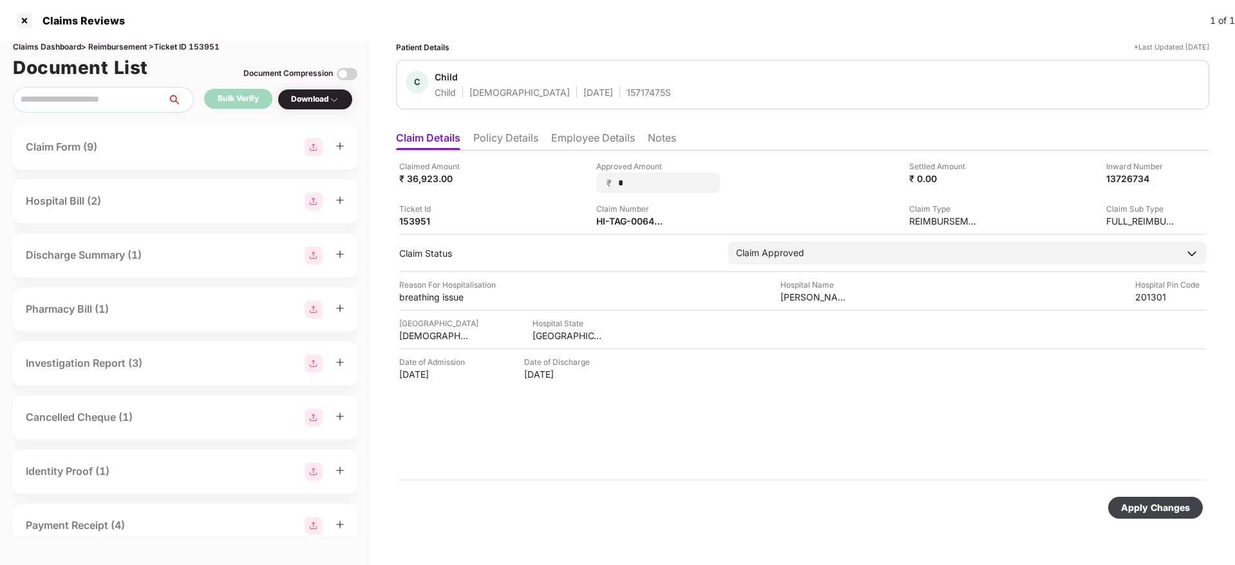
type input "**"
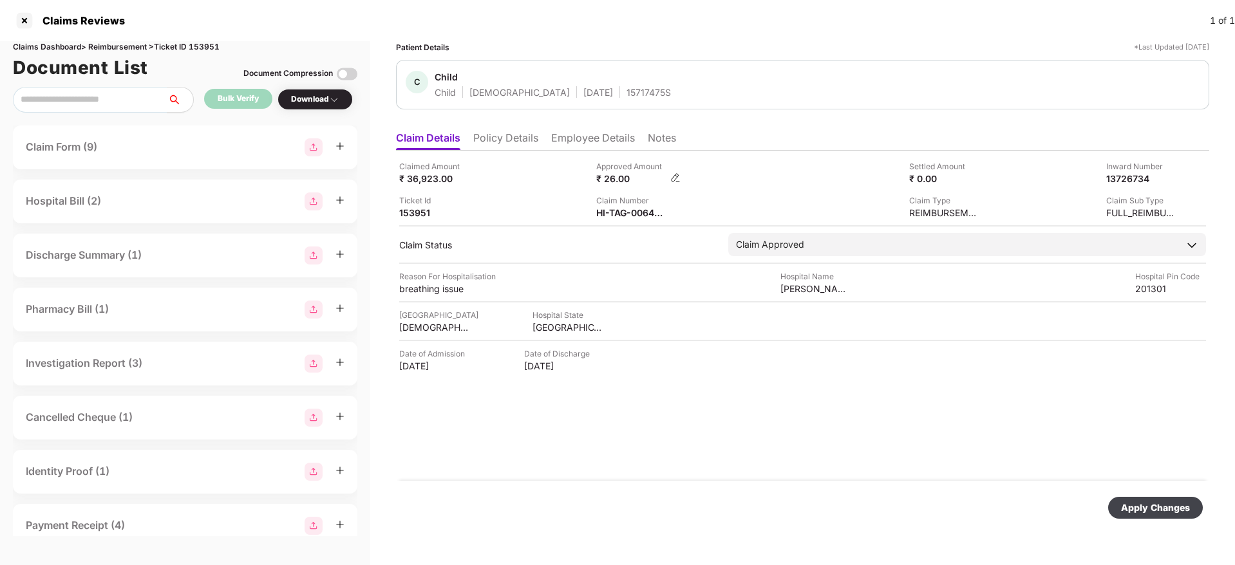
click at [676, 178] on img at bounding box center [675, 178] width 10 height 10
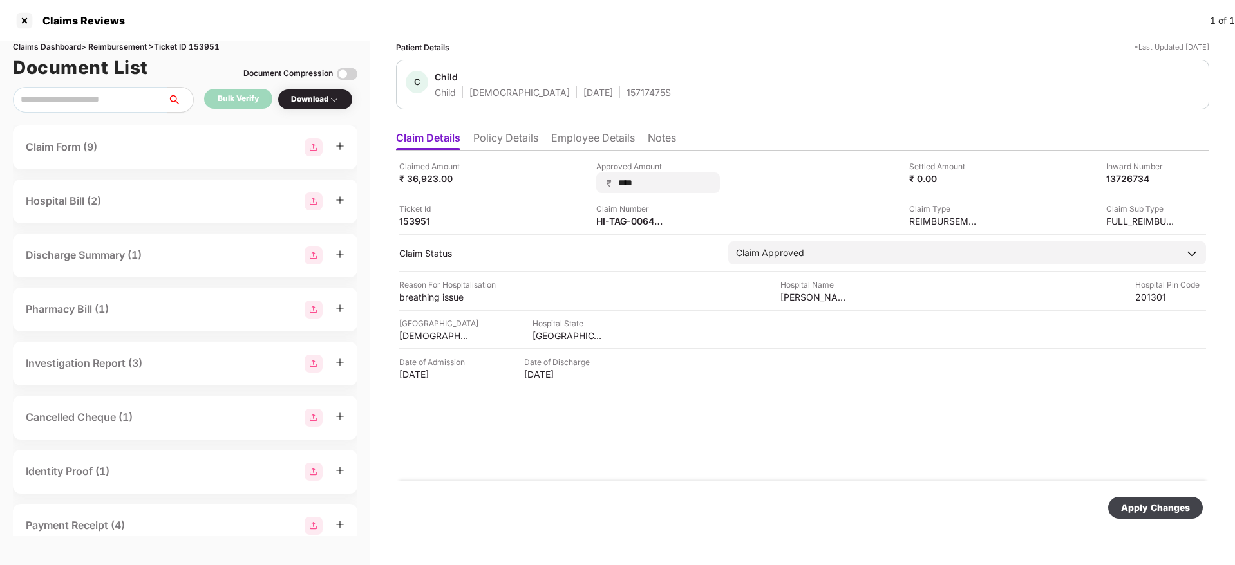
type input "*****"
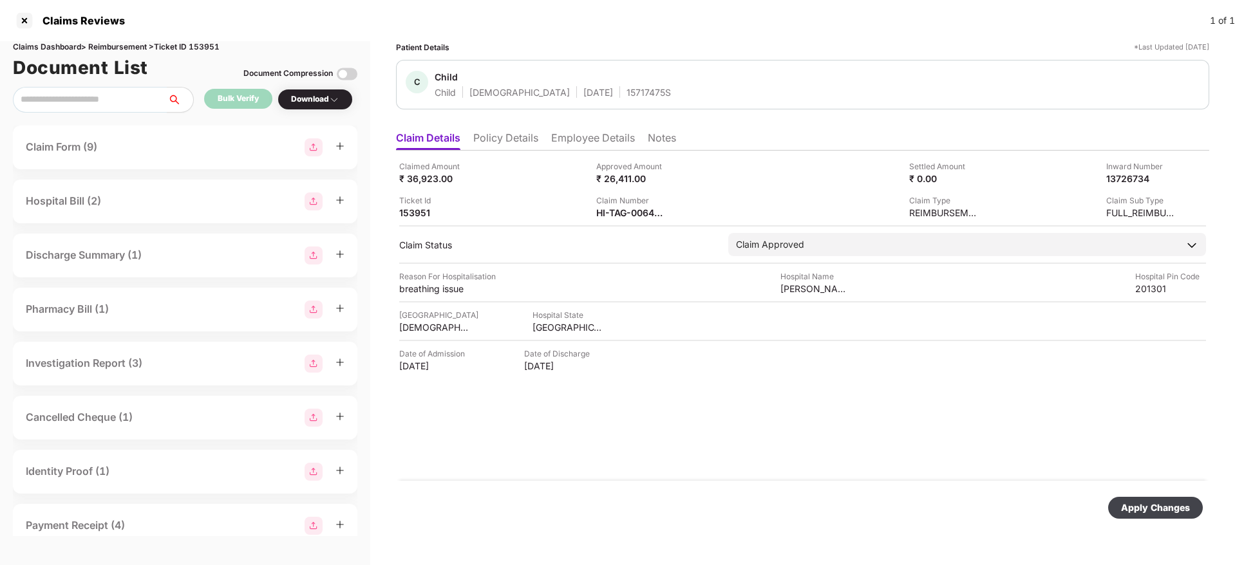
click at [1159, 507] on div "Apply Changes" at bounding box center [1155, 508] width 69 height 14
click at [765, 452] on div "Claimed Amount ₹ 36,923.00 Approved Amount ₹ 26,411.00 Settled Amount ₹ 0.00 In…" at bounding box center [802, 316] width 813 height 330
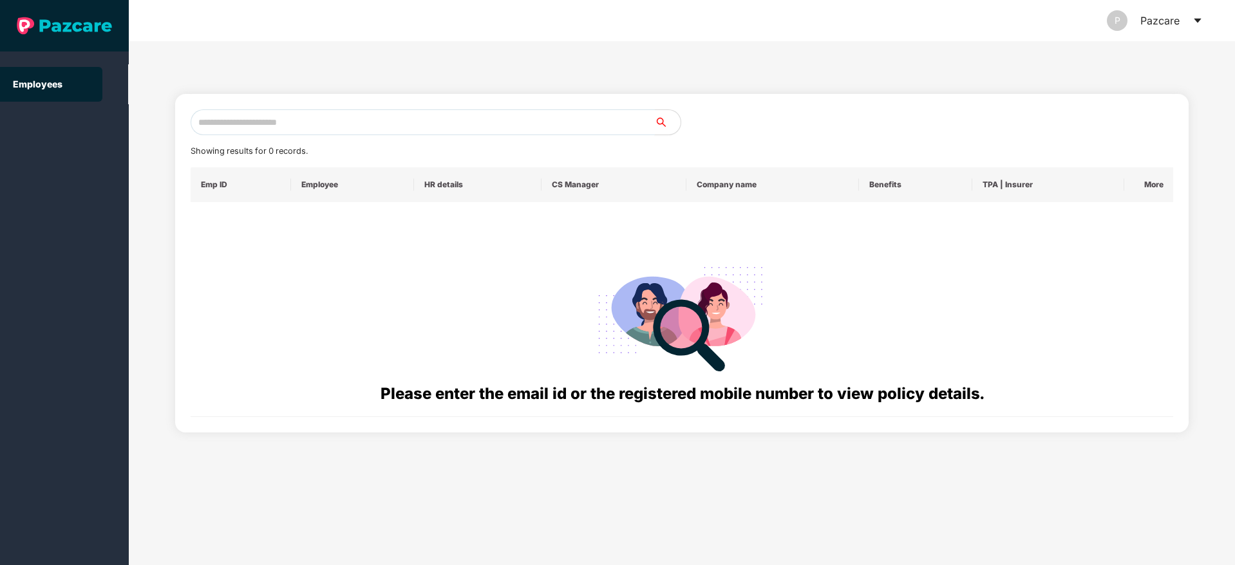
click at [343, 125] on input "text" at bounding box center [423, 122] width 464 height 26
click at [364, 121] on input "text" at bounding box center [423, 122] width 464 height 26
type input "**********"
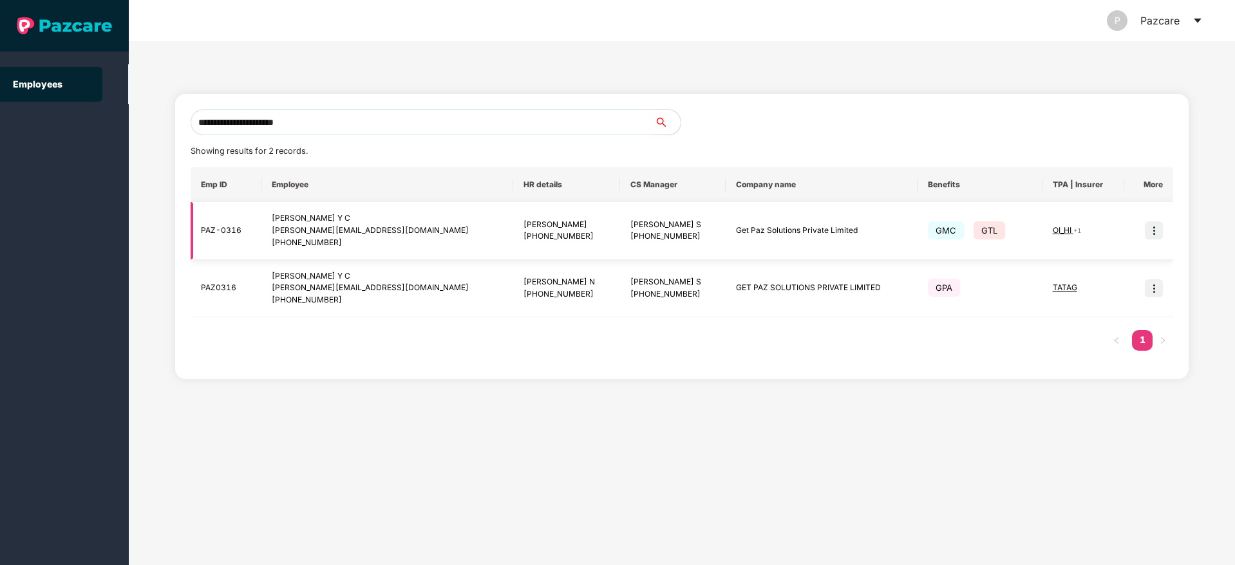
click at [1152, 235] on img at bounding box center [1154, 230] width 18 height 18
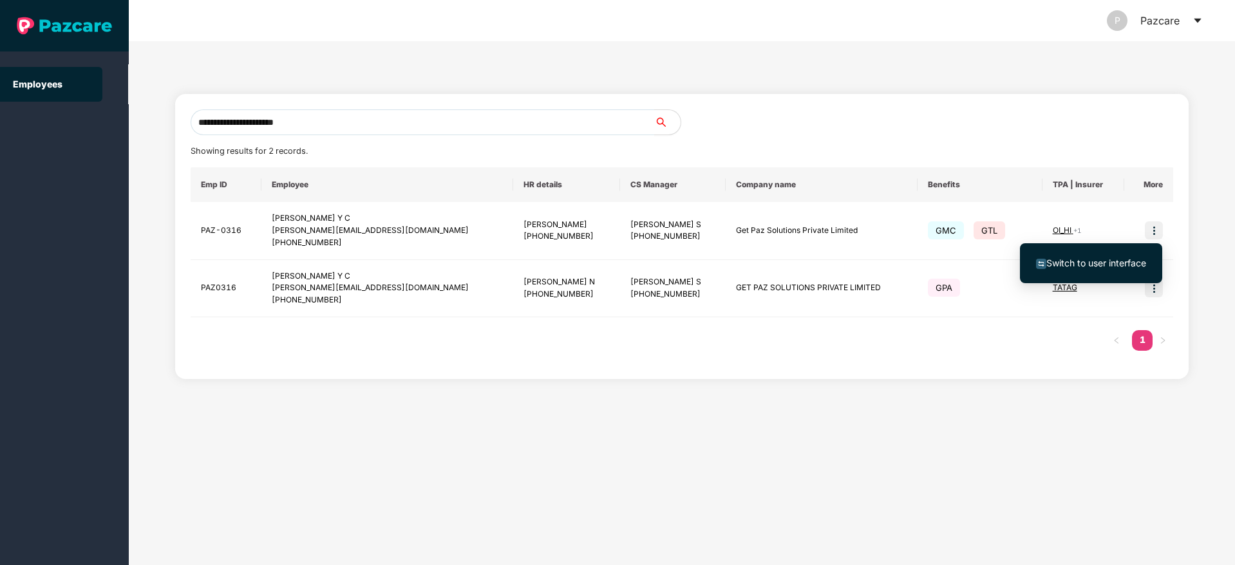
click at [1116, 262] on span "Switch to user interface" at bounding box center [1096, 262] width 100 height 11
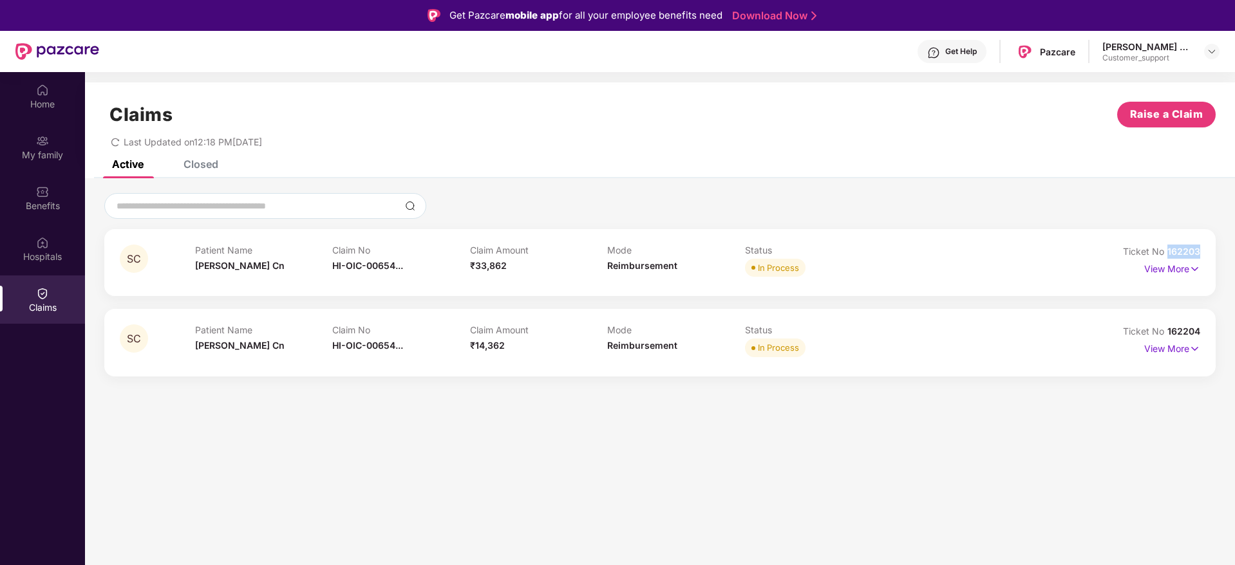
drag, startPoint x: 1166, startPoint y: 252, endPoint x: 1201, endPoint y: 254, distance: 34.1
click at [1201, 254] on div "SC Patient Name [PERSON_NAME] Cn Claim No HI-OIC-00654... Claim Amount ₹33,862 …" at bounding box center [659, 262] width 1111 height 67
copy span "162203"
